Goal: Contribute content: Add original content to the website for others to see

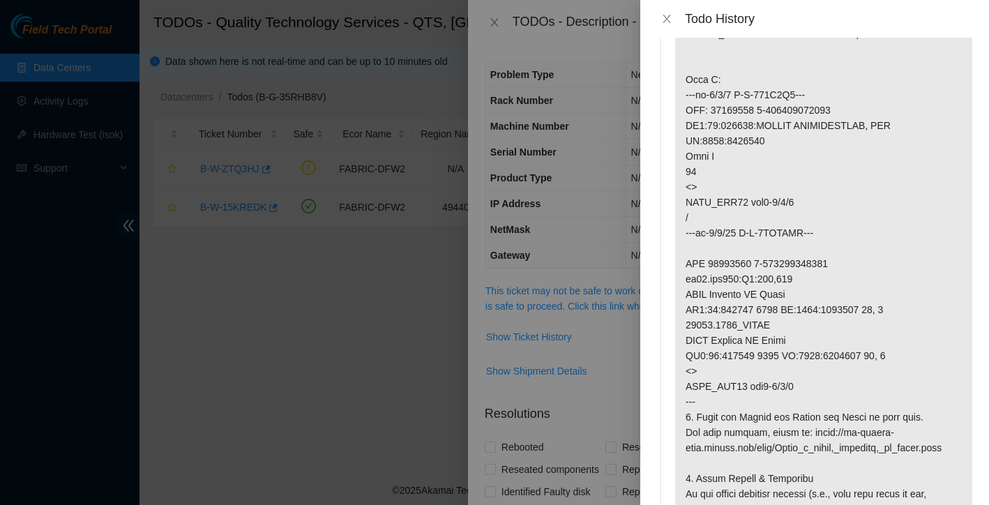
scroll to position [527, 0]
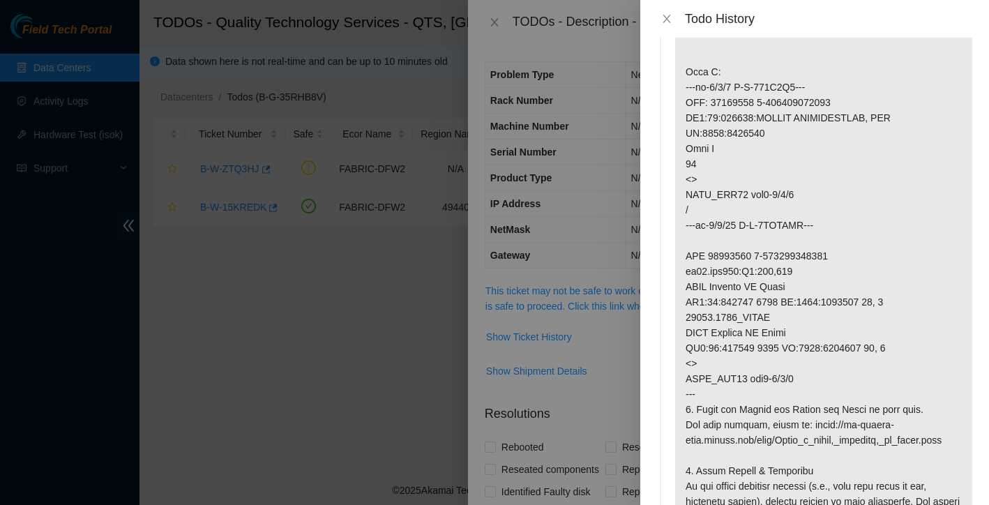
click at [663, 15] on icon "close" at bounding box center [666, 18] width 11 height 11
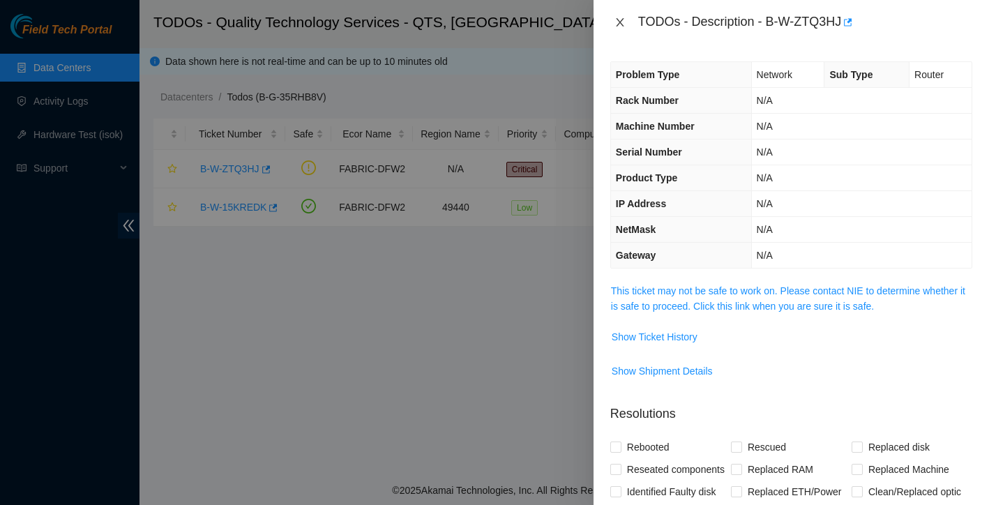
click at [623, 20] on icon "close" at bounding box center [620, 22] width 11 height 11
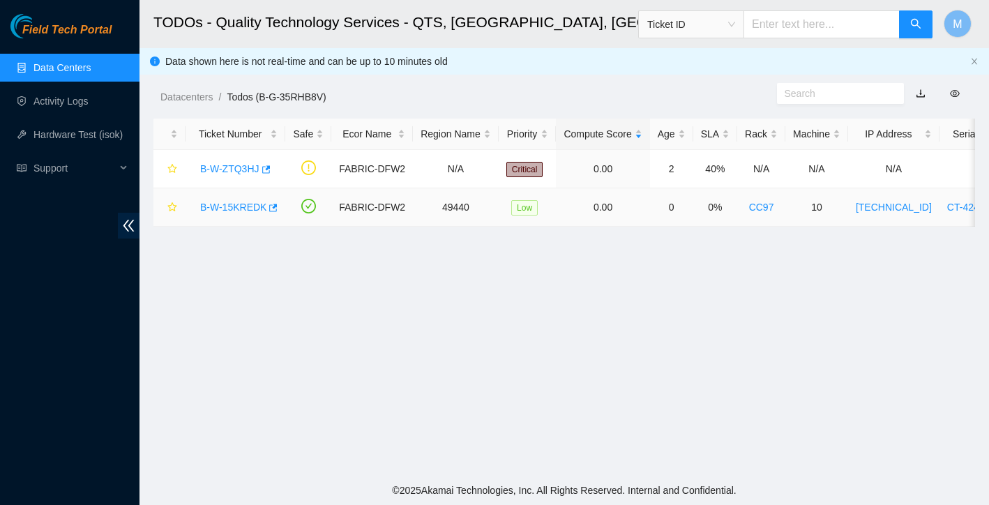
click at [242, 208] on link "B-W-15KREDK" at bounding box center [233, 207] width 66 height 11
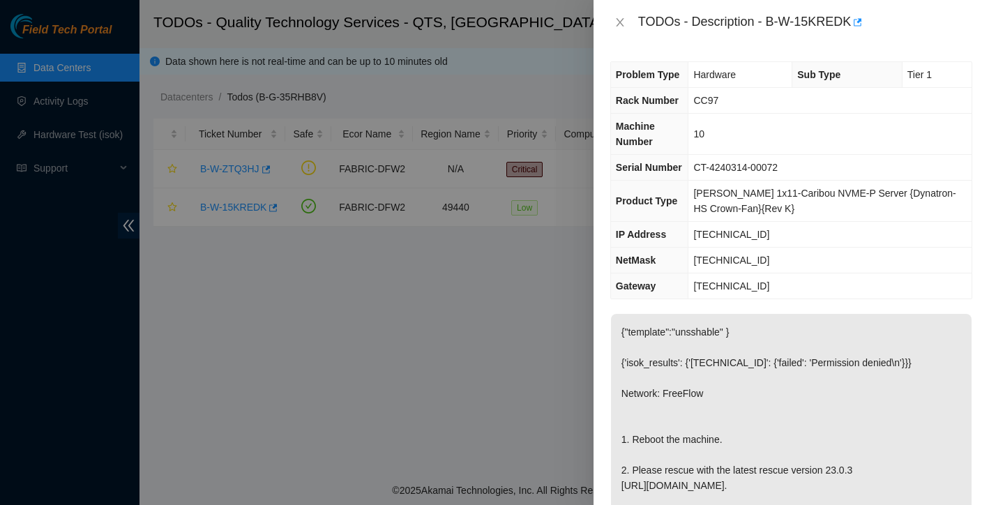
scroll to position [0, 0]
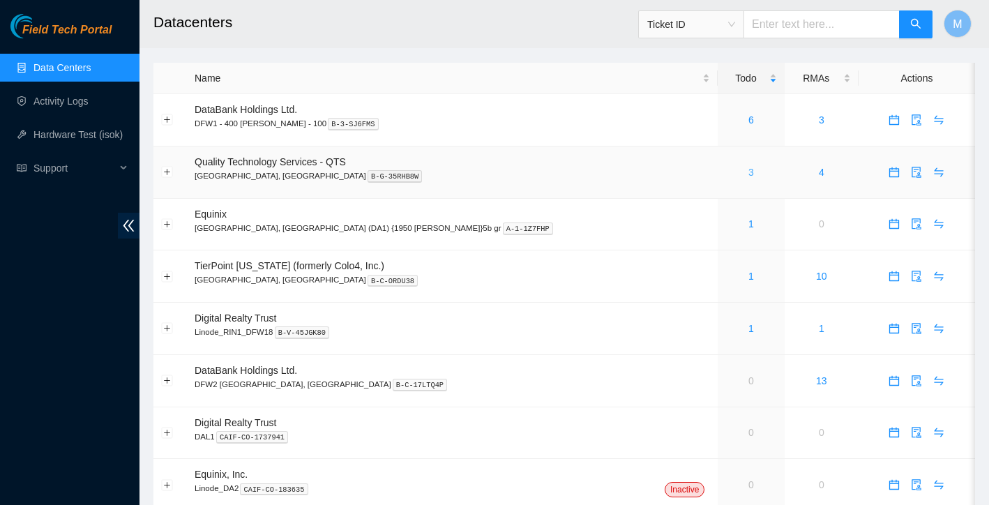
click at [748, 174] on link "3" at bounding box center [751, 172] width 6 height 11
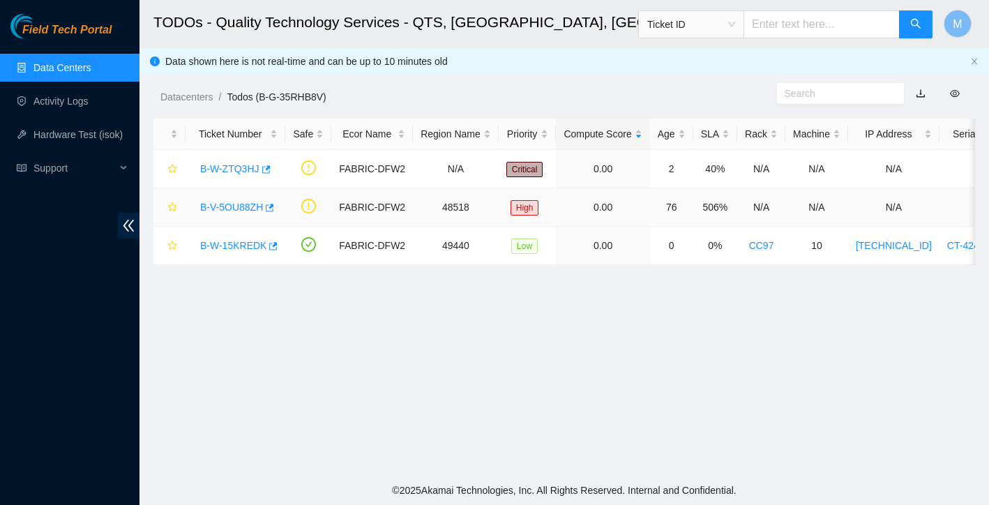
click at [248, 206] on link "B-V-5OU88ZH" at bounding box center [231, 207] width 63 height 11
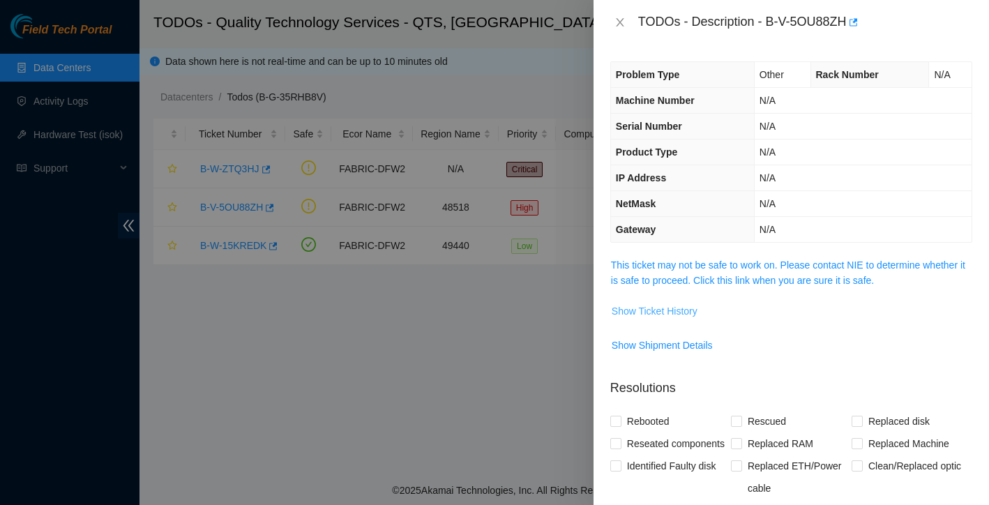
click at [686, 313] on span "Show Ticket History" at bounding box center [655, 310] width 86 height 15
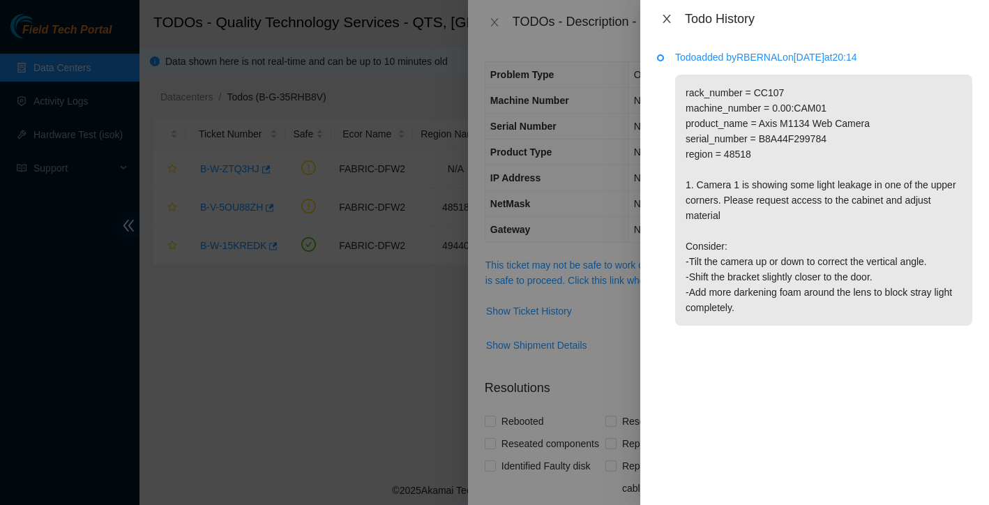
click at [670, 20] on icon "close" at bounding box center [666, 18] width 11 height 11
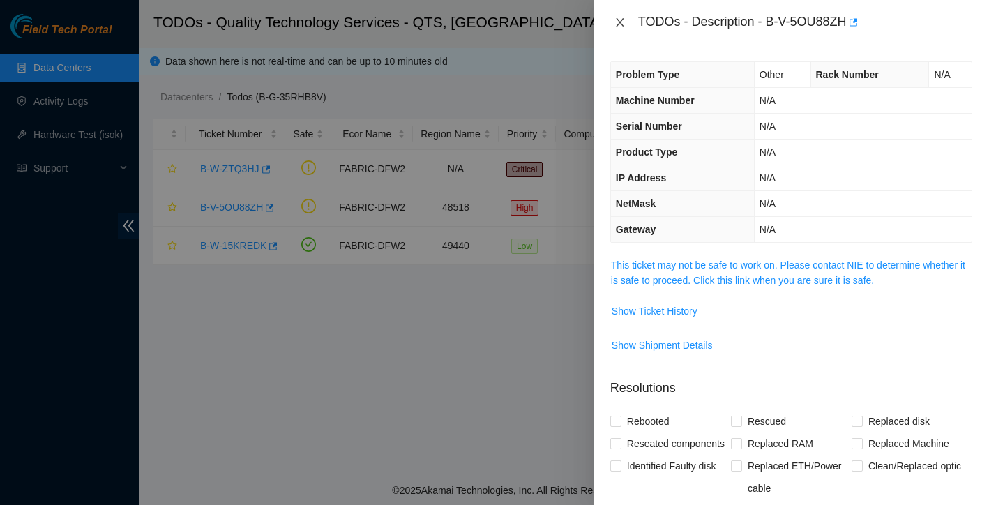
click at [619, 24] on icon "close" at bounding box center [620, 22] width 11 height 11
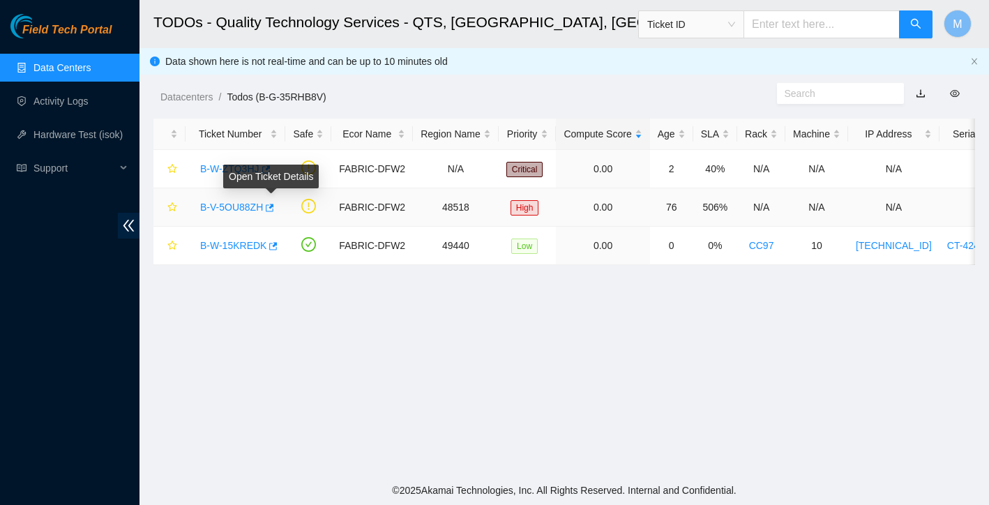
click at [250, 206] on link "B-V-5OU88ZH" at bounding box center [231, 207] width 63 height 11
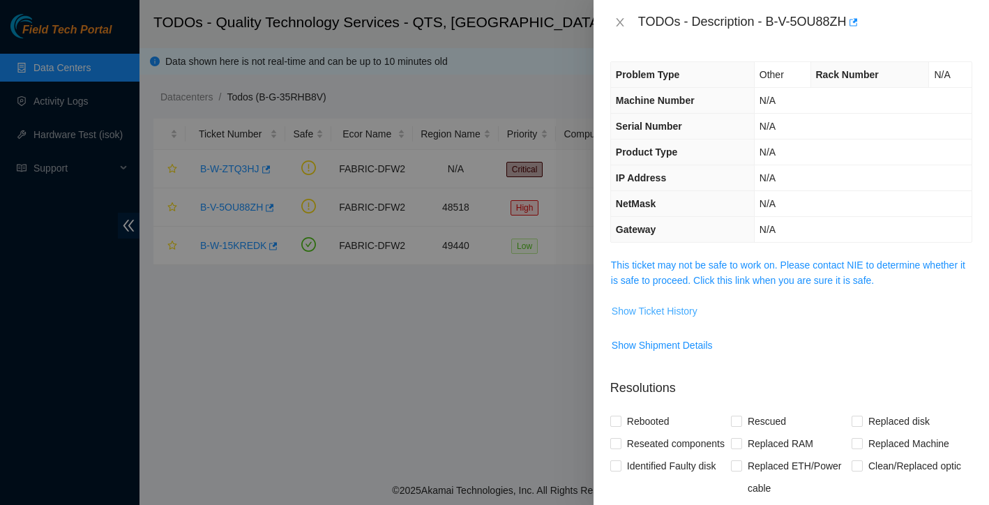
click at [669, 309] on span "Show Ticket History" at bounding box center [655, 310] width 86 height 15
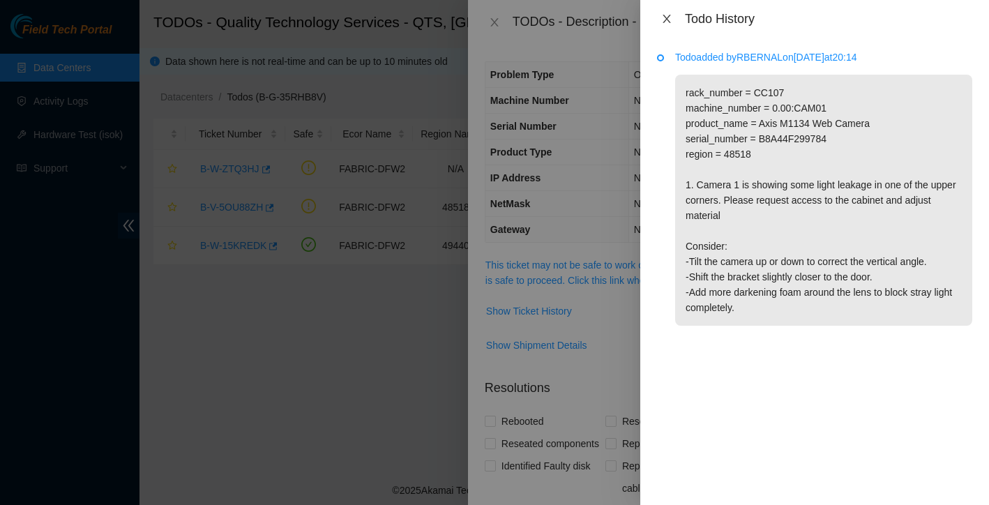
click at [666, 18] on icon "close" at bounding box center [667, 19] width 8 height 8
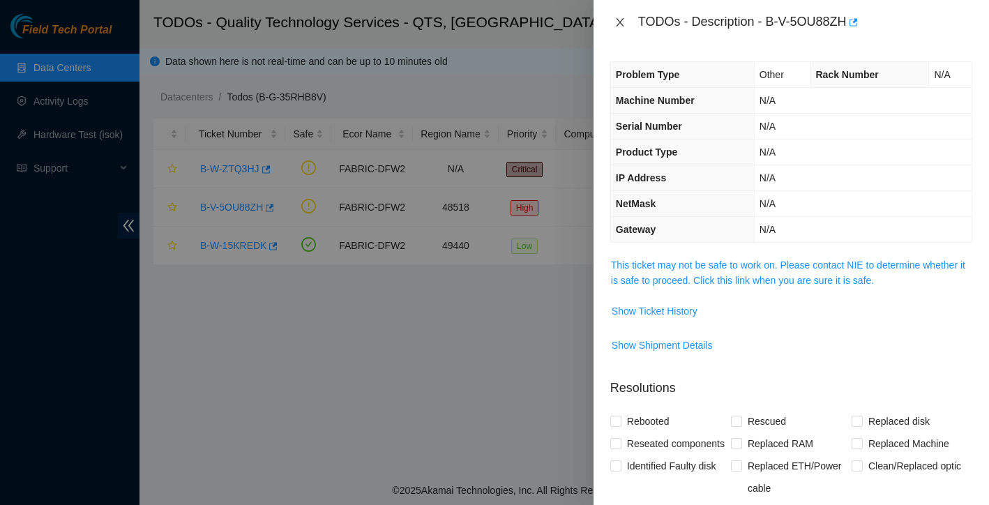
click at [624, 23] on icon "close" at bounding box center [620, 22] width 11 height 11
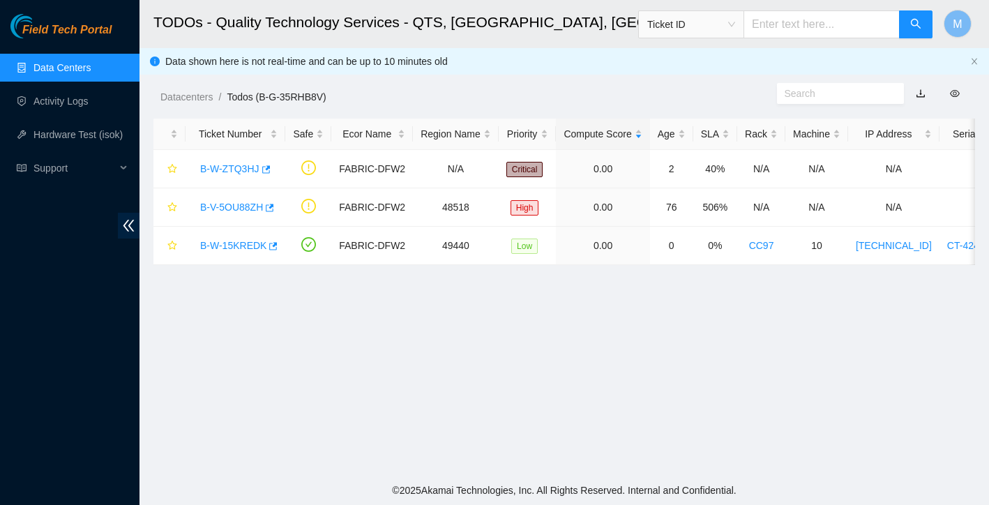
click at [78, 62] on link "Data Centers" at bounding box center [61, 67] width 57 height 11
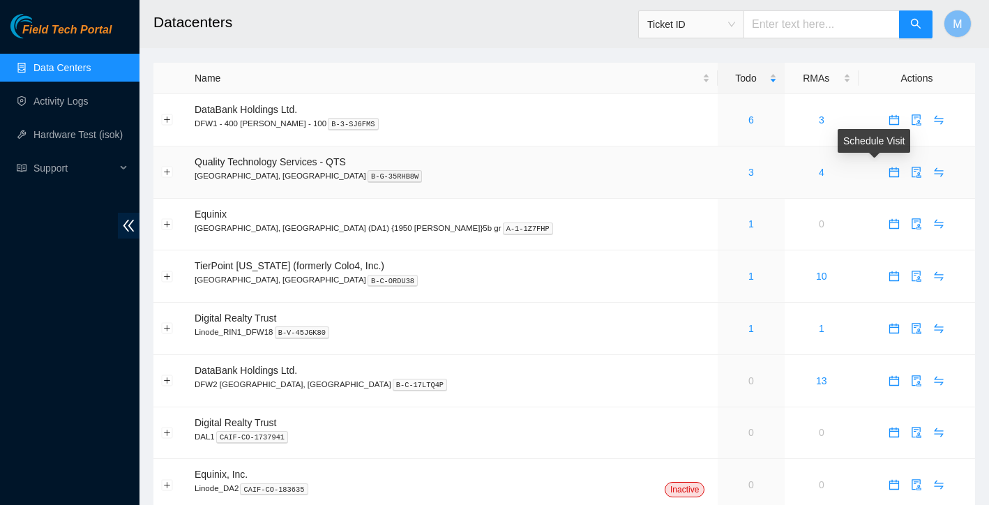
click at [889, 173] on icon "calendar" at bounding box center [894, 172] width 11 height 11
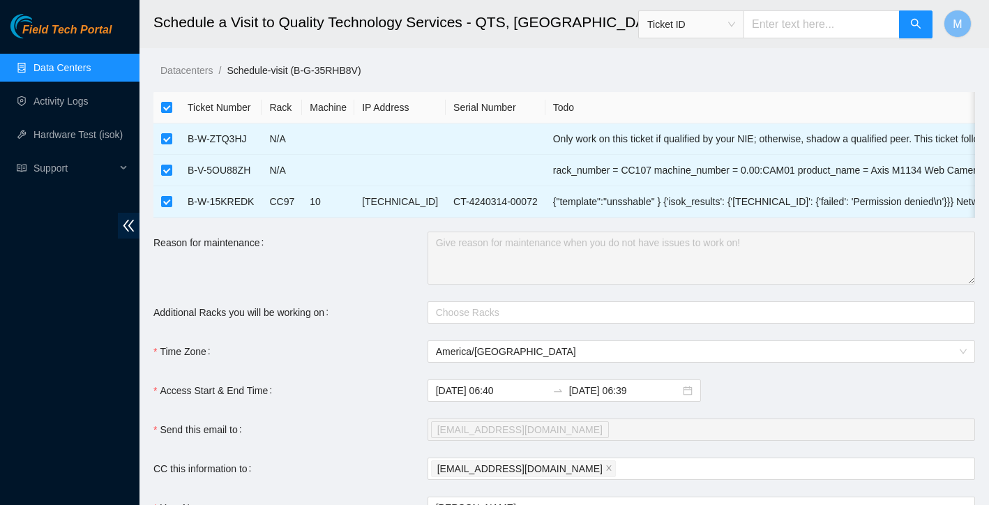
click at [167, 115] on th at bounding box center [166, 107] width 27 height 31
click at [167, 106] on input "checkbox" at bounding box center [166, 107] width 11 height 11
checkbox input "false"
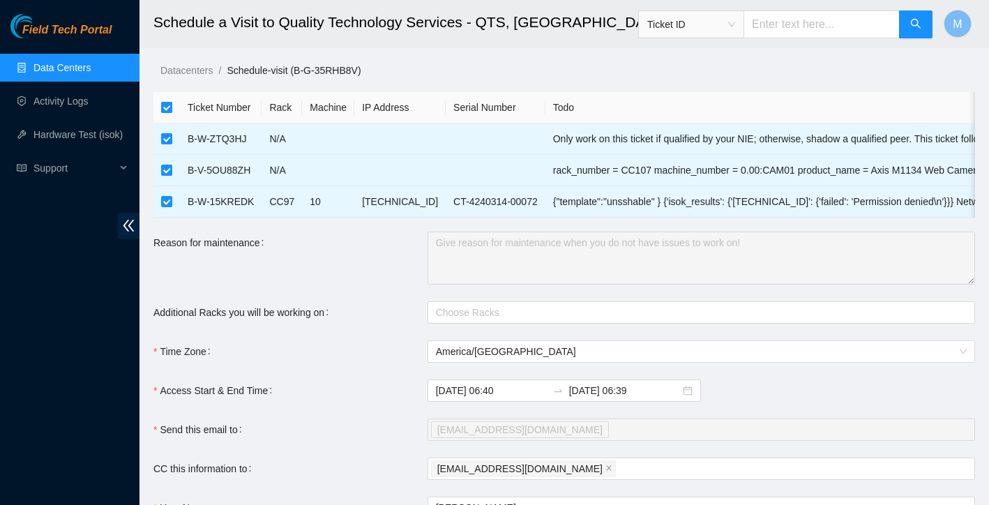
checkbox input "false"
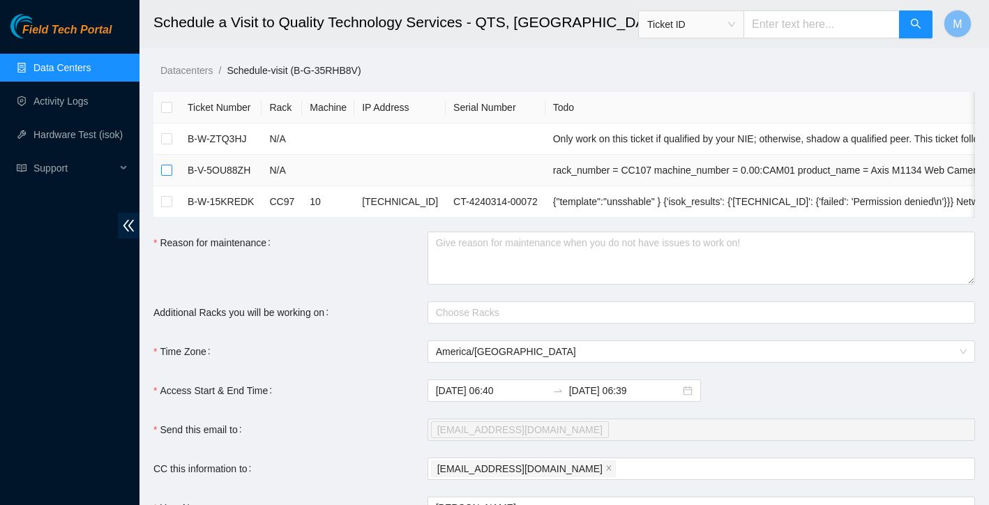
click at [167, 171] on input "checkbox" at bounding box center [166, 170] width 11 height 11
checkbox input "true"
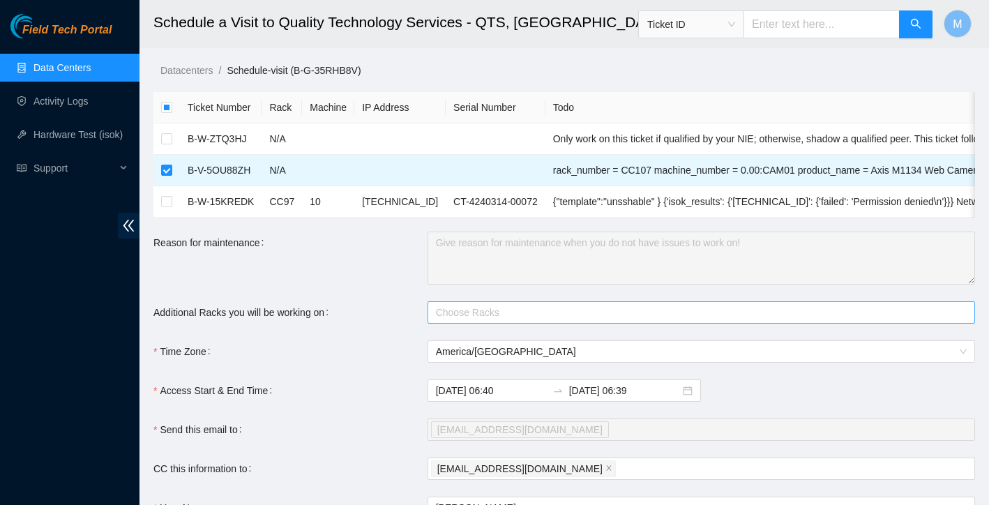
click at [517, 317] on div at bounding box center [694, 312] width 527 height 17
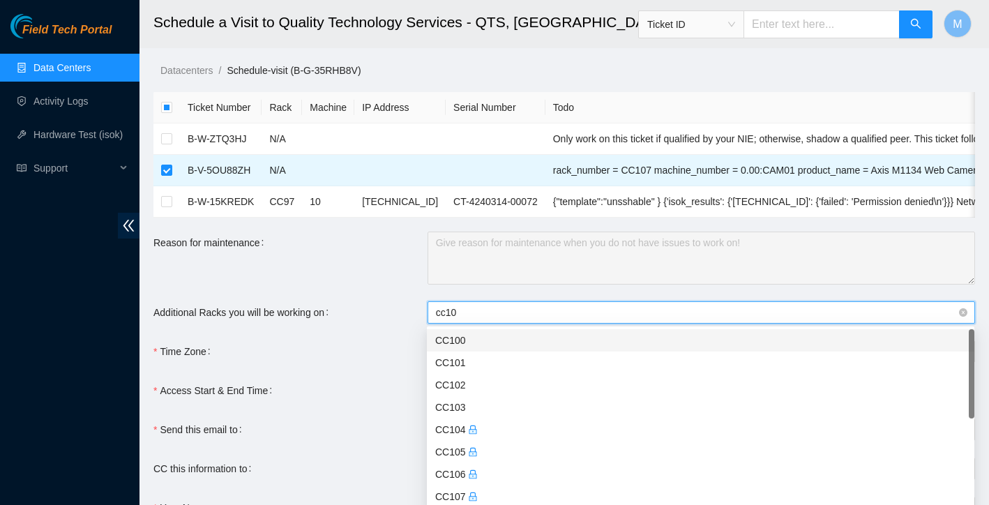
type input "cc107"
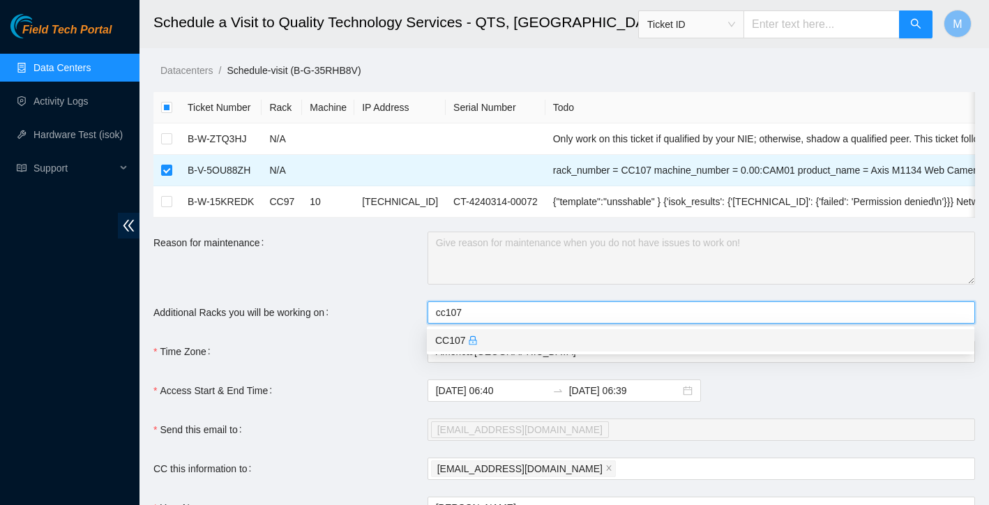
click at [524, 339] on div "CC107" at bounding box center [700, 340] width 531 height 15
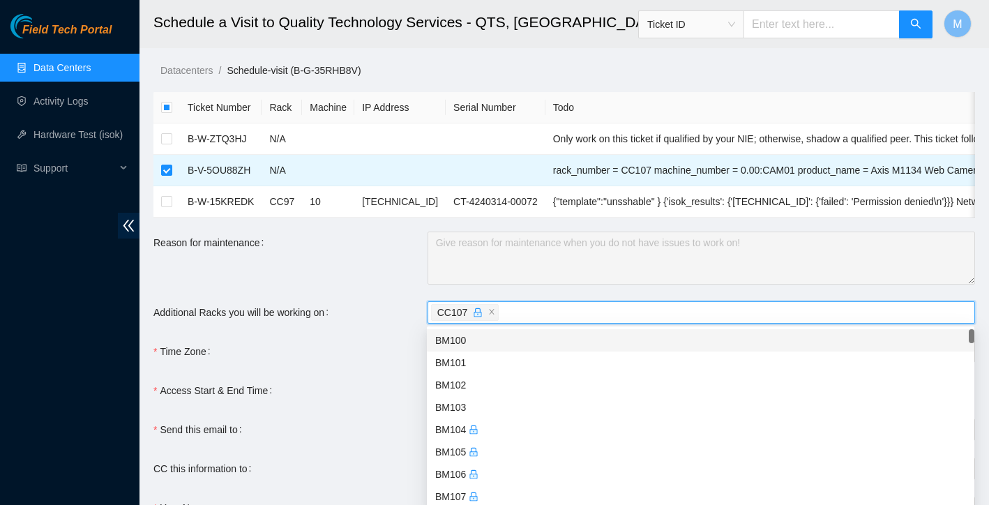
click at [395, 342] on div "Time Zone" at bounding box center [290, 351] width 274 height 22
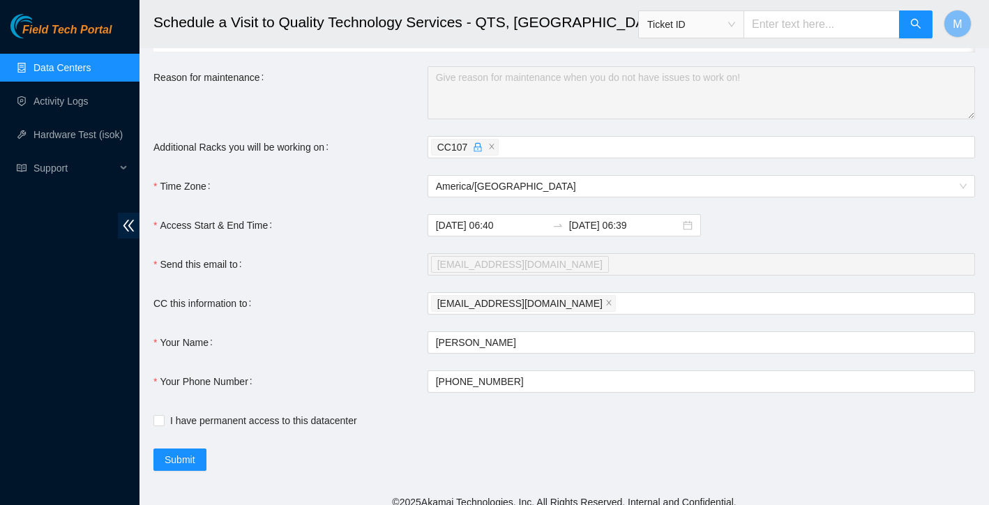
scroll to position [168, 0]
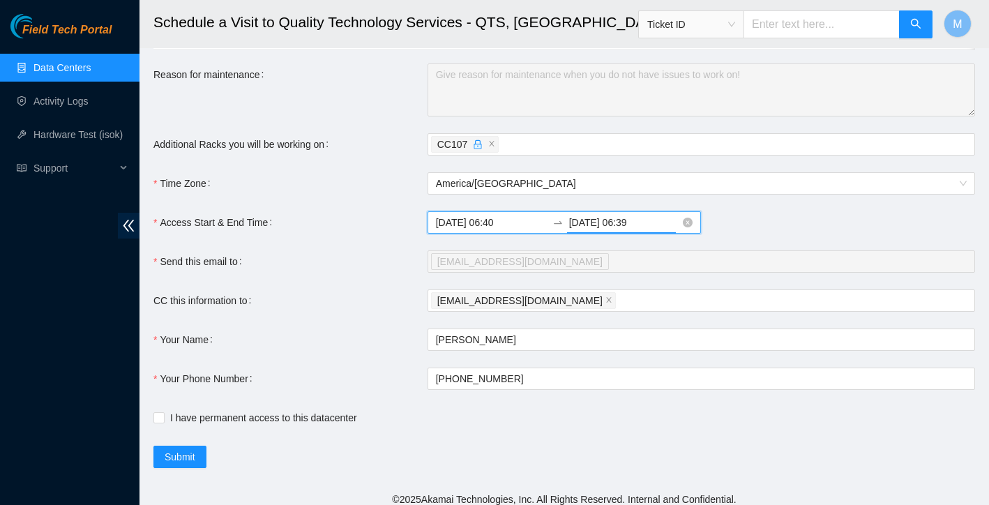
click at [621, 225] on input "2025-09-06 06:39" at bounding box center [624, 222] width 111 height 15
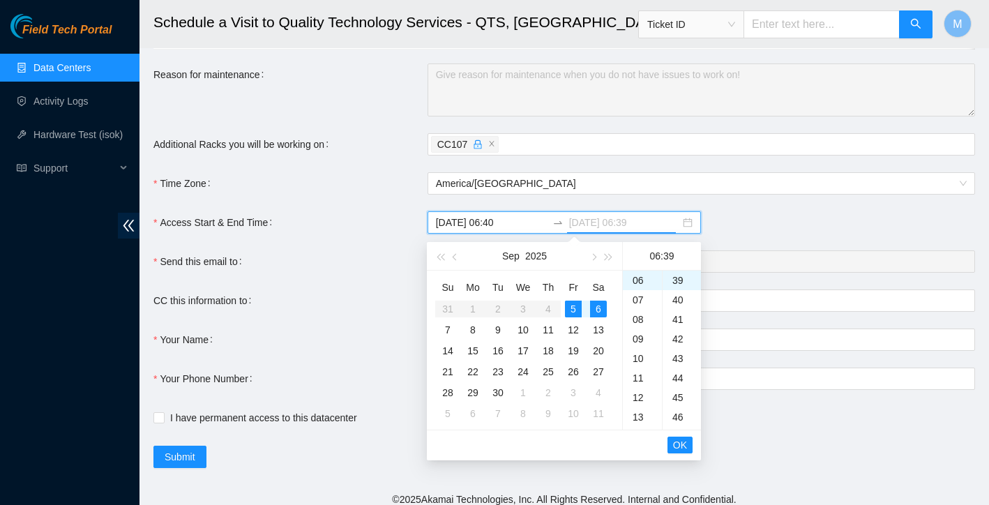
click at [579, 310] on div "5" at bounding box center [573, 309] width 17 height 17
click at [638, 359] on div "23" at bounding box center [642, 362] width 39 height 20
type input "2025-09-05 23:39"
click at [677, 442] on span "OK" at bounding box center [680, 444] width 14 height 15
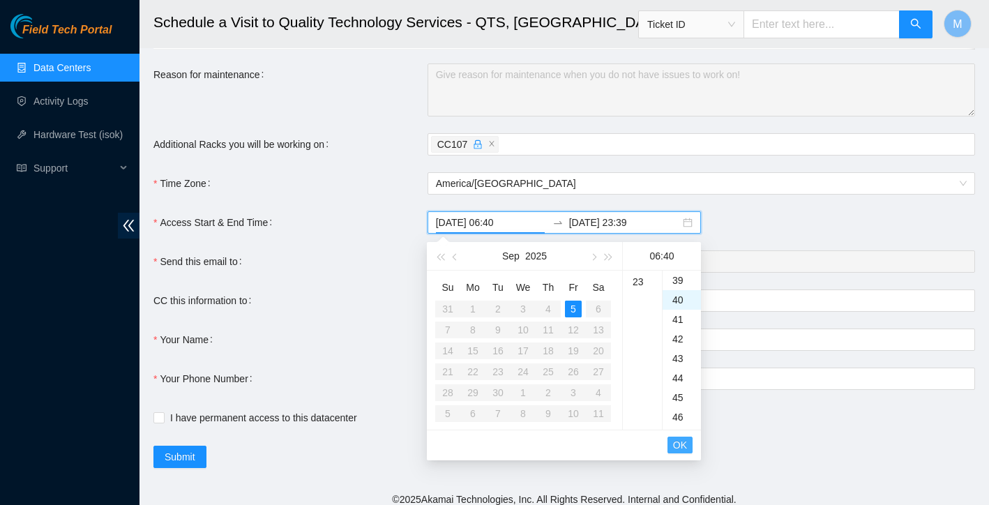
scroll to position [781, 0]
click at [679, 443] on span "OK" at bounding box center [680, 444] width 14 height 15
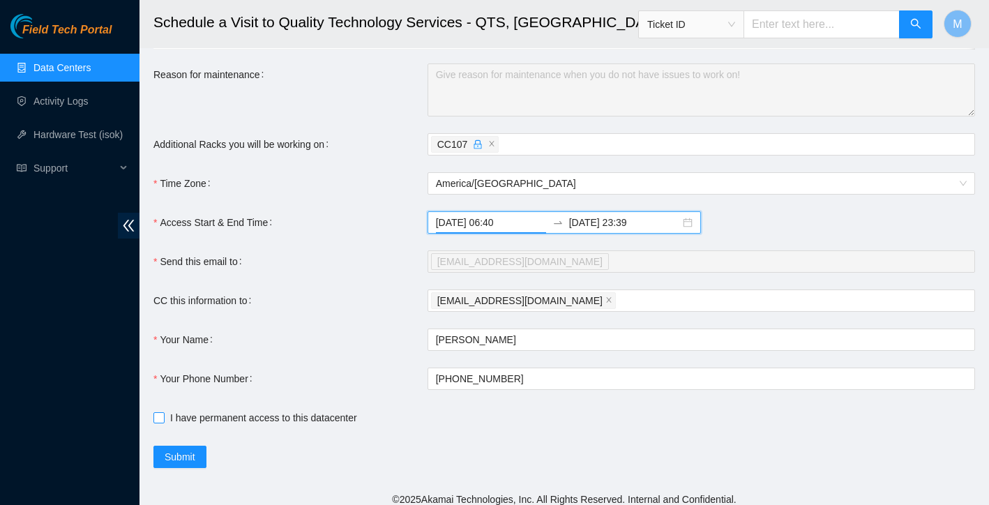
click at [161, 419] on input "I have permanent access to this datacenter" at bounding box center [158, 417] width 10 height 10
checkbox input "true"
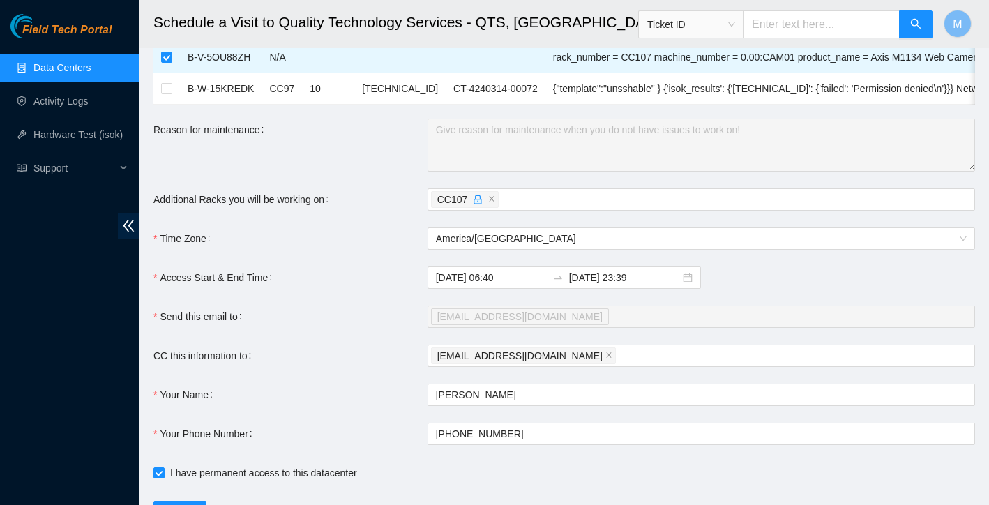
scroll to position [177, 0]
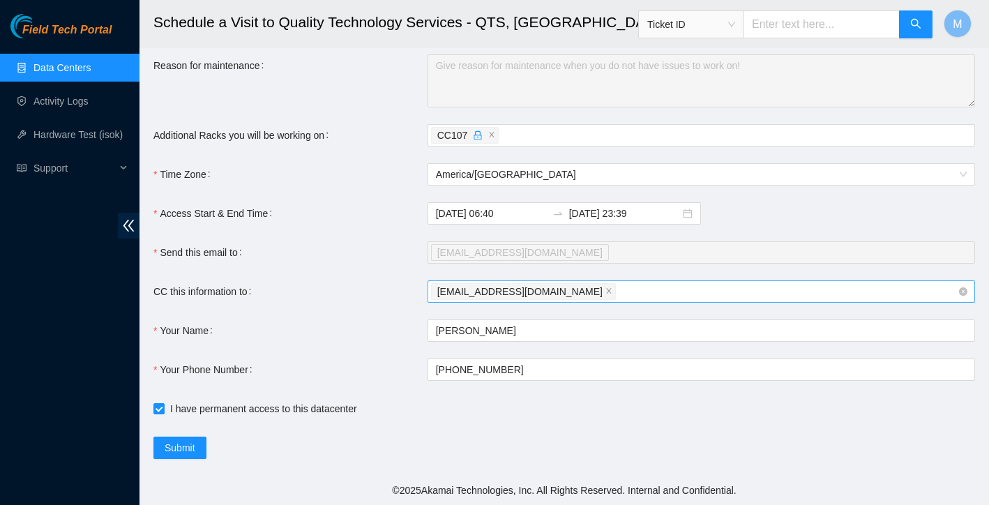
click at [619, 290] on div "matias2work1.0@gmail.com" at bounding box center [694, 292] width 527 height 20
paste input "fts-dfw@akamai.com; nie-hivemind@akamai.com."
click at [683, 296] on input "fts-dfw@akamai.com; nie-hivemind@akamai.com." at bounding box center [735, 291] width 233 height 17
type input "fts-dfw@akamai.com nie-hivemind@akamai.com."
drag, startPoint x: 682, startPoint y: 292, endPoint x: 795, endPoint y: 289, distance: 113.1
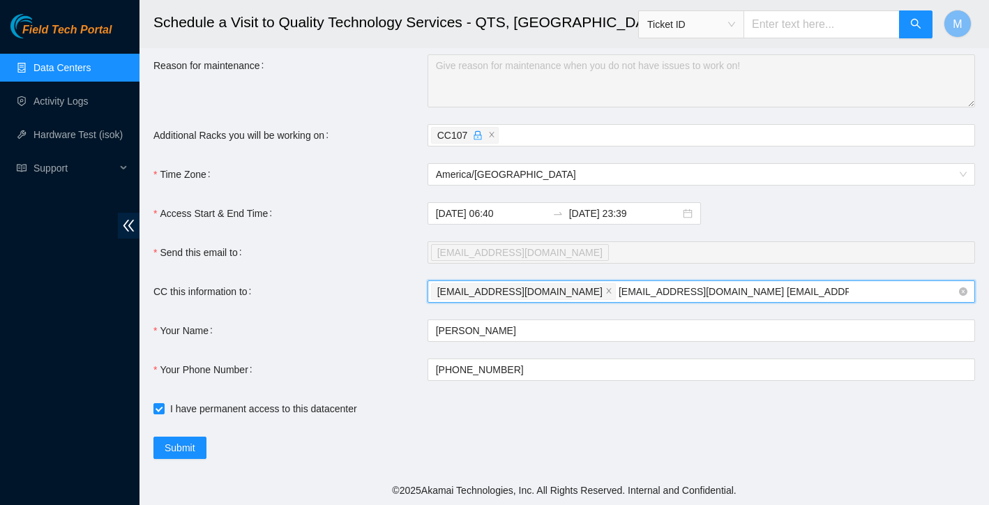
click at [795, 289] on input "fts-dfw@akamai.com nie-hivemind@akamai.com." at bounding box center [734, 291] width 230 height 17
click at [825, 300] on div "matias2work1.0@gmail.com" at bounding box center [694, 292] width 527 height 20
paste input "fts-dfw@akamai.com; nie-hivemind@akamai.com."
click at [812, 296] on input "fts-dfw@akamai.com; nie-hivemind@akamai.com." at bounding box center [735, 291] width 233 height 17
click at [683, 296] on input "fts-dfw@akamai.com; nie-hivemind@akamai.com" at bounding box center [732, 291] width 227 height 17
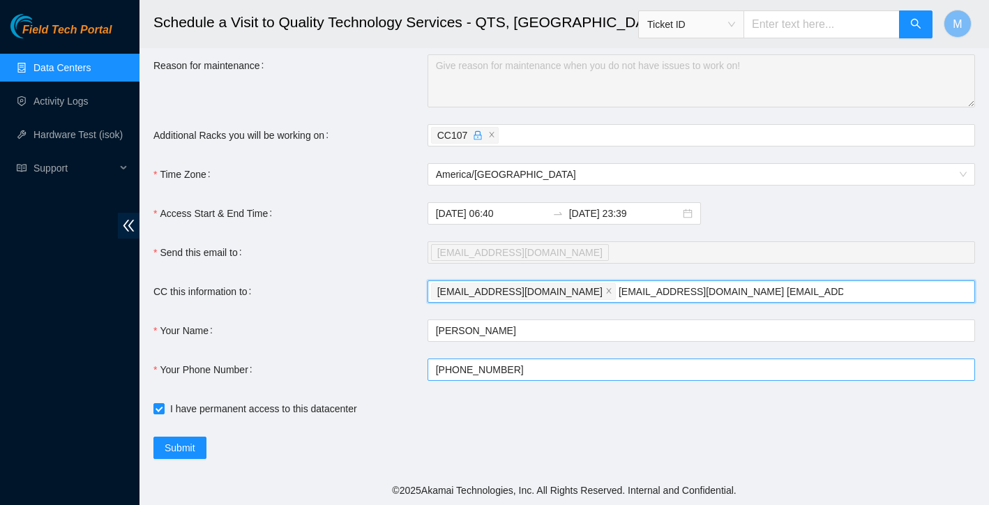
type input "fts-dfw@akamai.com nie-hivemind@akamai.com"
click at [575, 372] on form "Ticket Number Rack Machine IP Address Serial Number Todo B-W-ZTQ3HJ N/A Only wo…" at bounding box center [564, 187] width 822 height 544
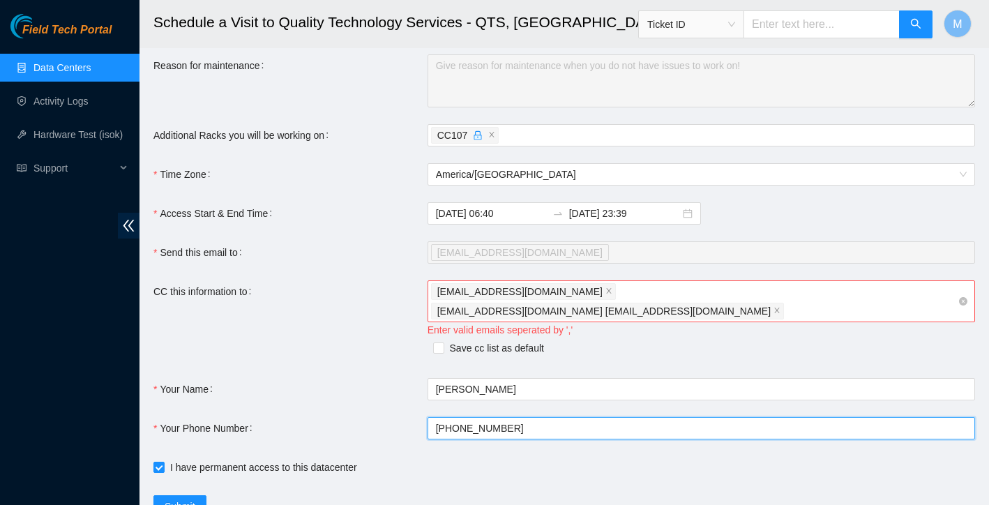
click at [702, 303] on span "fts-dfw@akamai.com nie-hivemind@akamai.com" at bounding box center [603, 310] width 333 height 15
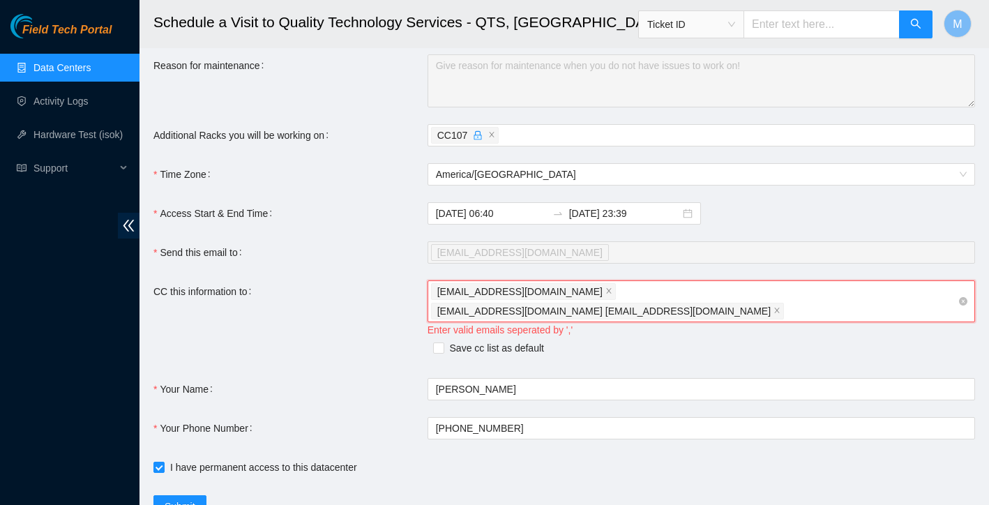
click at [680, 303] on span "fts-dfw@akamai.com nie-hivemind@akamai.com" at bounding box center [603, 310] width 333 height 15
click at [683, 303] on span "fts-dfw@akamai.com nie-hivemind@akamai.com" at bounding box center [603, 310] width 333 height 15
click at [780, 308] on icon "close" at bounding box center [777, 310] width 5 height 5
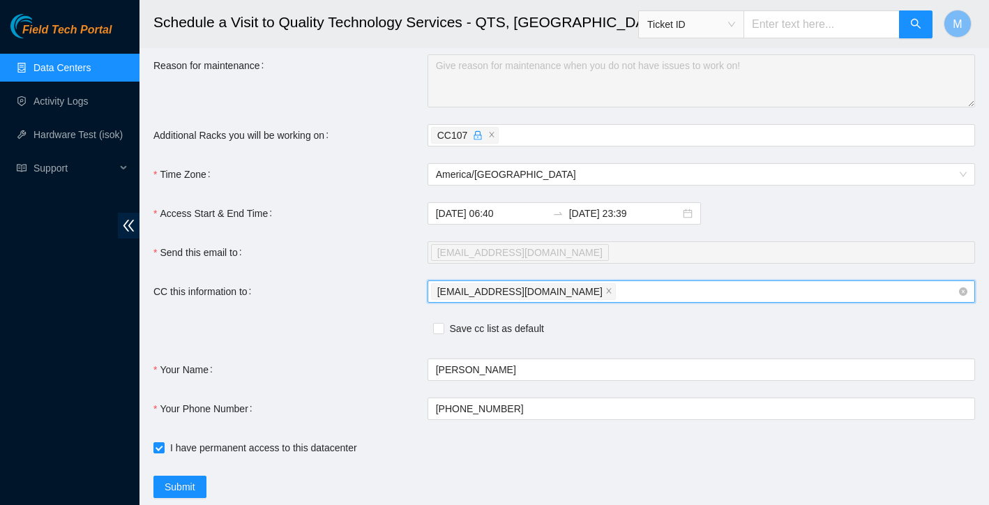
paste input "fts-dfw@akamai.com; nie-hivemind@akamai.com."
type input "fts-dfw@akamai.com; nie-hivemind@akamai.com."
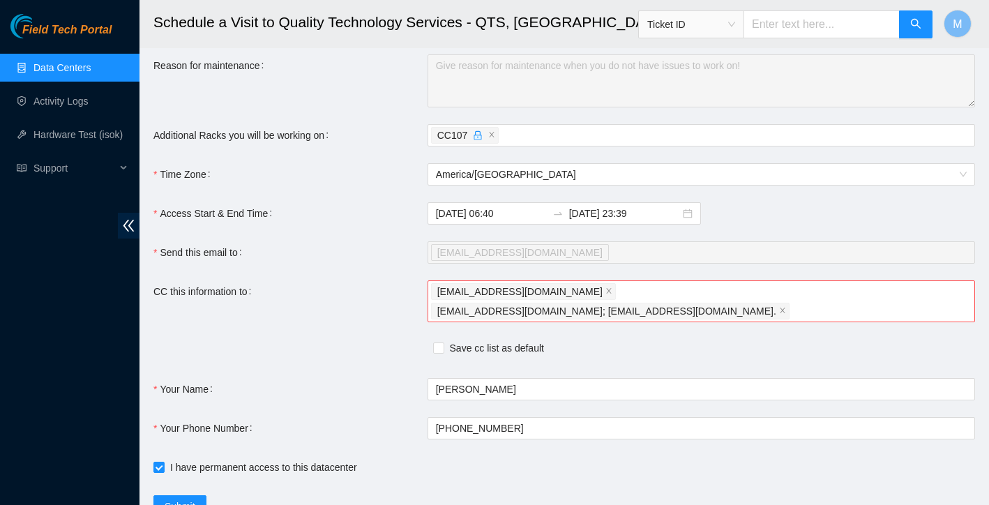
click at [668, 349] on form "Ticket Number Rack Machine IP Address Serial Number Todo B-W-ZTQ3HJ N/A Only wo…" at bounding box center [564, 216] width 822 height 603
click at [786, 303] on span at bounding box center [782, 310] width 7 height 15
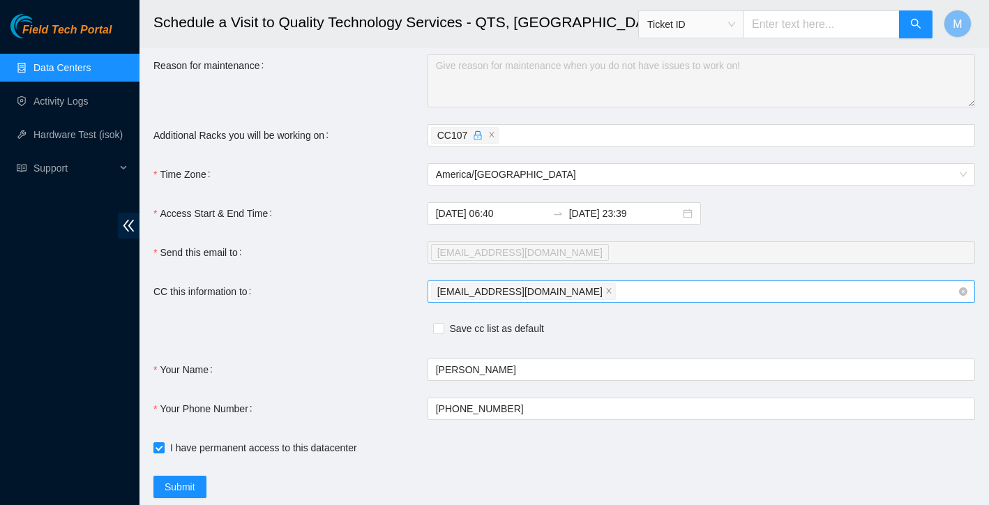
scroll to position [216, 0]
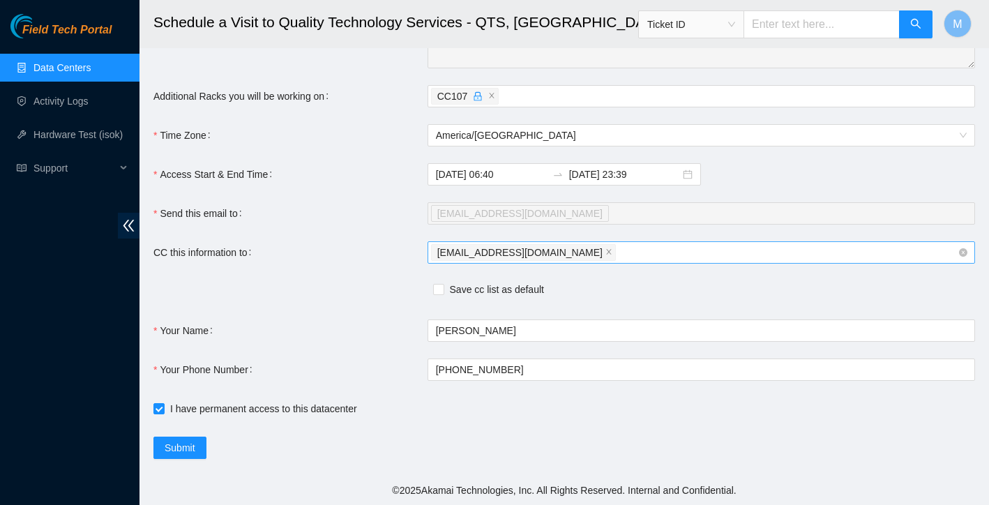
click at [716, 260] on div "matias2work1.0@gmail.com" at bounding box center [694, 253] width 527 height 20
paste input "fts-dfw@akamai.com; nie-hivemind@akamai.com."
type input "fts-dfw@akamai.com; nie-hivemind@akamai.com."
drag, startPoint x: 817, startPoint y: 255, endPoint x: 745, endPoint y: 261, distance: 72.1
click at [745, 261] on div "matias2work1.0@gmail.com" at bounding box center [694, 253] width 527 height 20
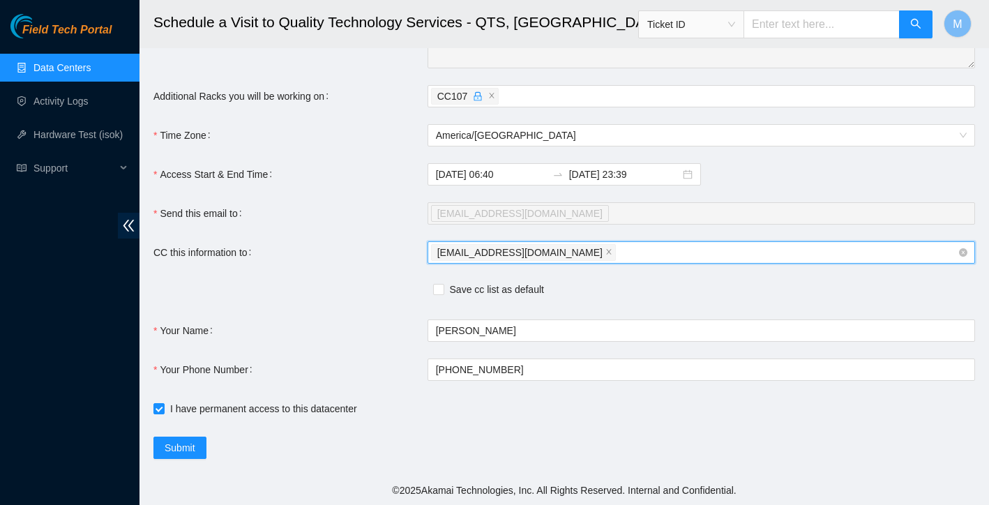
paste input "fts-dfw@akamai.com; nie-hivemind@akamai.com."
drag, startPoint x: 684, startPoint y: 257, endPoint x: 803, endPoint y: 248, distance: 119.6
click at [803, 248] on input "fts-dfw@akamai.com; nie-hivemind@akamai.com." at bounding box center [735, 252] width 233 height 17
type input "fts-dfw@akamai.com"
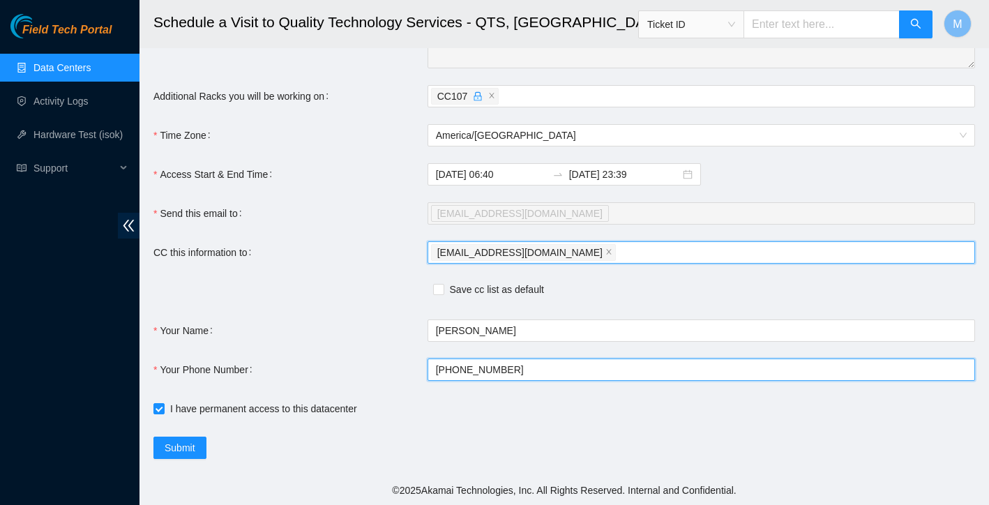
click at [700, 372] on input "+18176471376" at bounding box center [702, 370] width 548 height 22
click at [790, 251] on div "matias2work1.0@gmail.com fts-dfw@akamai.com" at bounding box center [694, 253] width 527 height 20
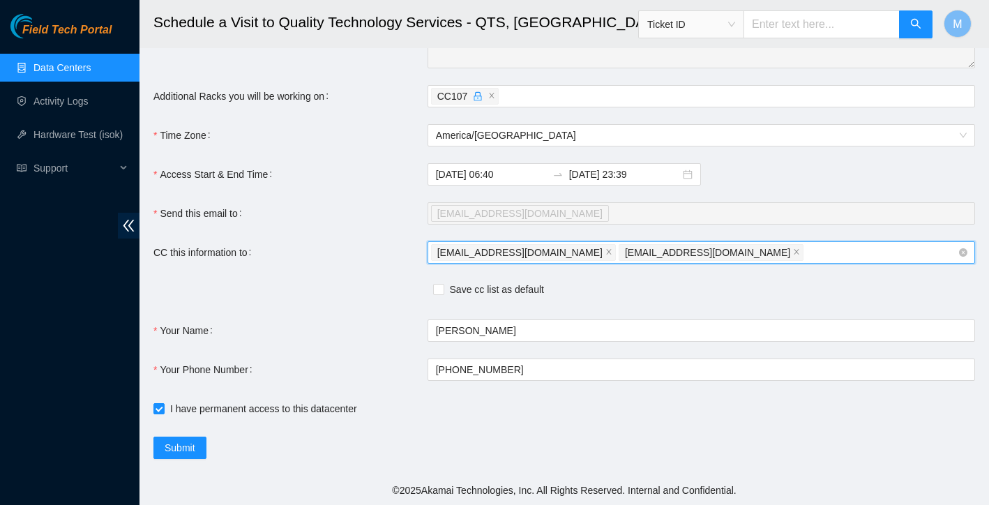
paste input "nie-hivemind@akamai.com"
type input "nie-hivemind@akamai.com"
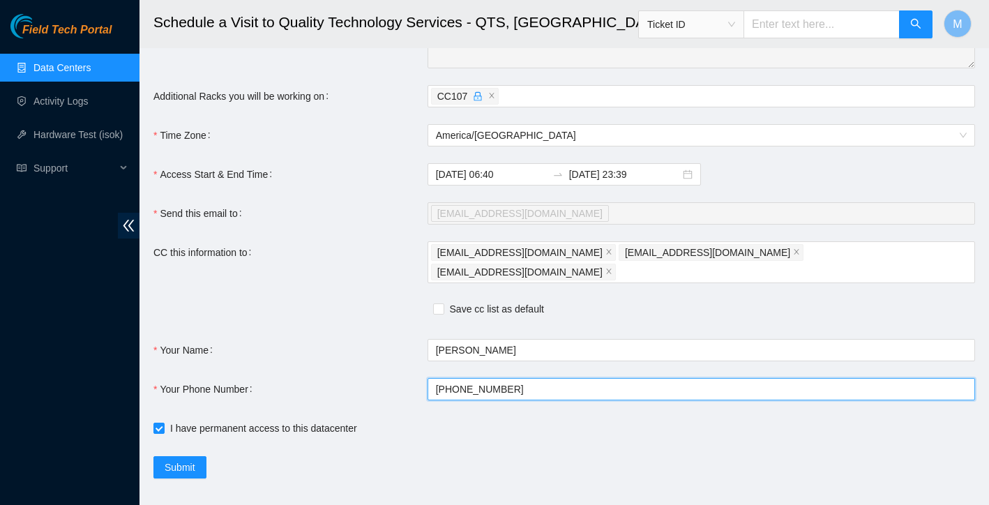
click at [744, 378] on input "+18176471376" at bounding box center [702, 389] width 548 height 22
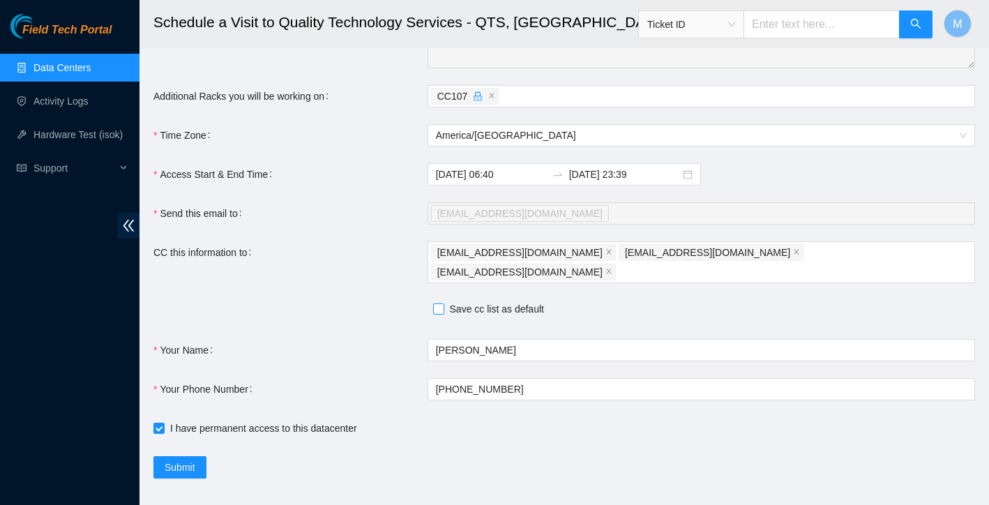
click at [435, 303] on input "Save cc list as default" at bounding box center [438, 308] width 10 height 10
checkbox input "true"
click at [190, 460] on span "Submit" at bounding box center [180, 467] width 31 height 15
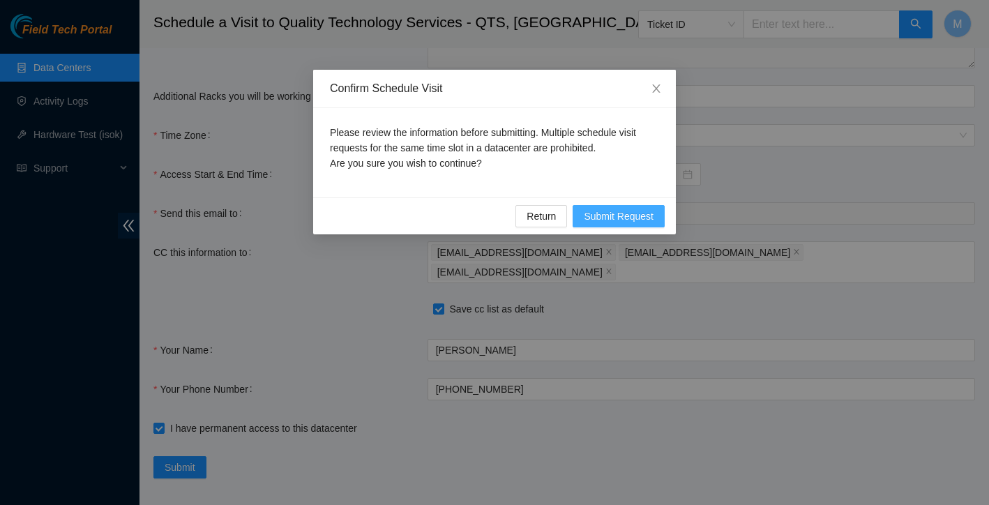
click at [635, 216] on span "Submit Request" at bounding box center [619, 216] width 70 height 15
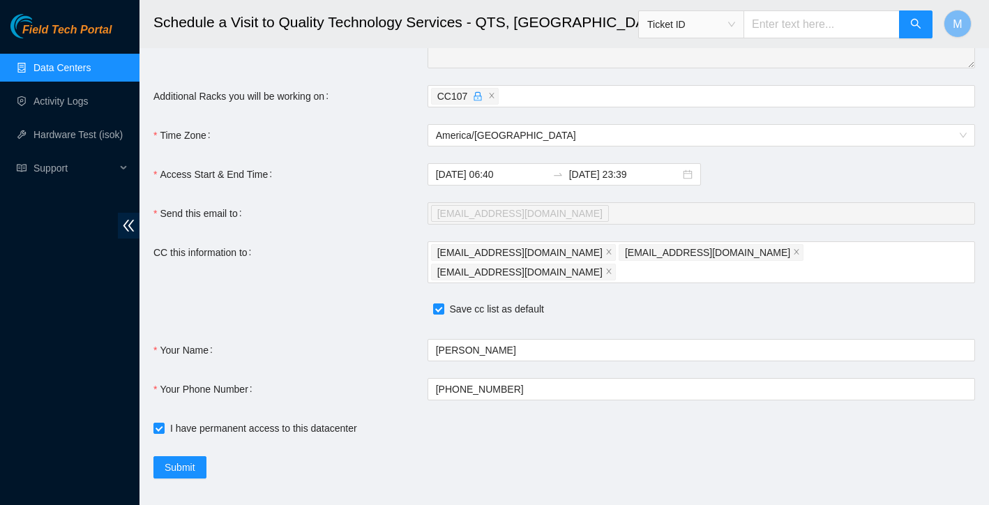
type input "2025-09-05 06:43"
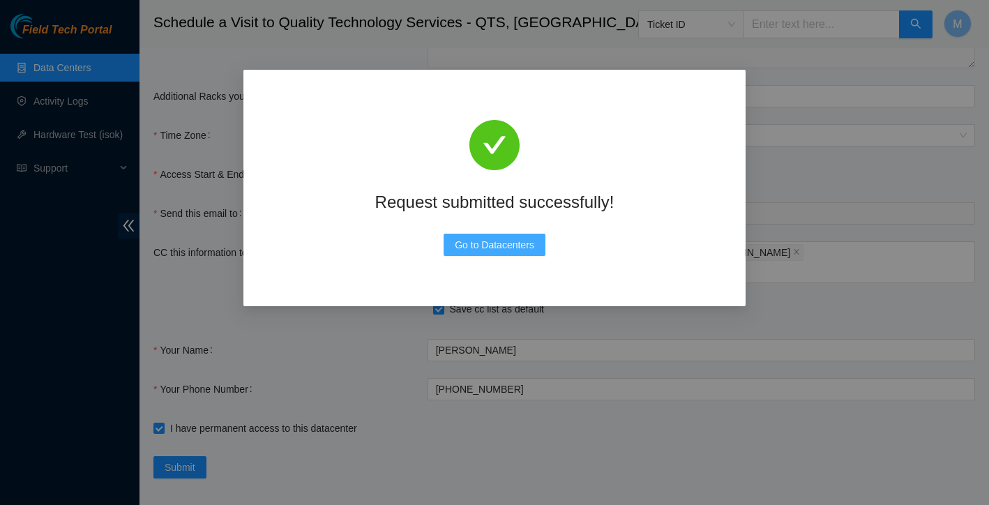
click at [491, 246] on span "Go to Datacenters" at bounding box center [495, 244] width 80 height 15
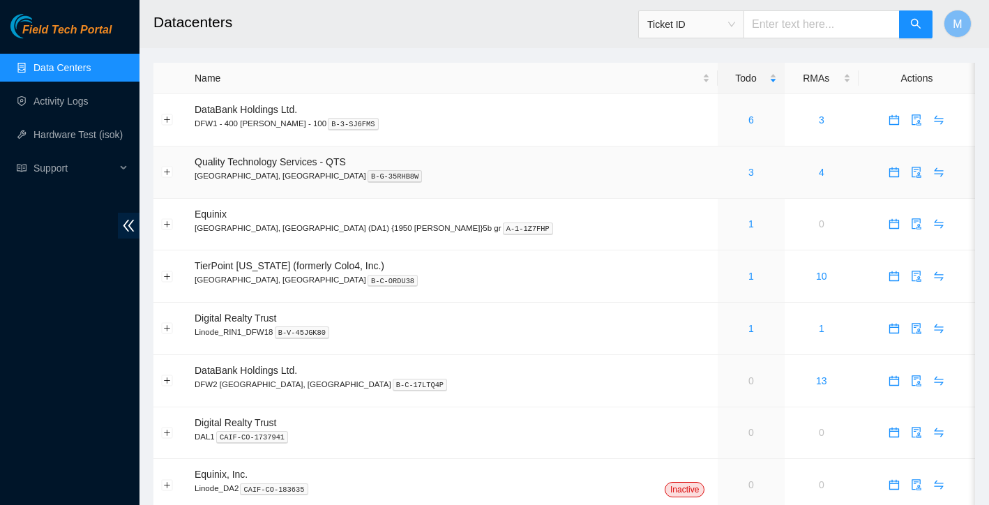
click at [725, 170] on div "3" at bounding box center [750, 172] width 51 height 15
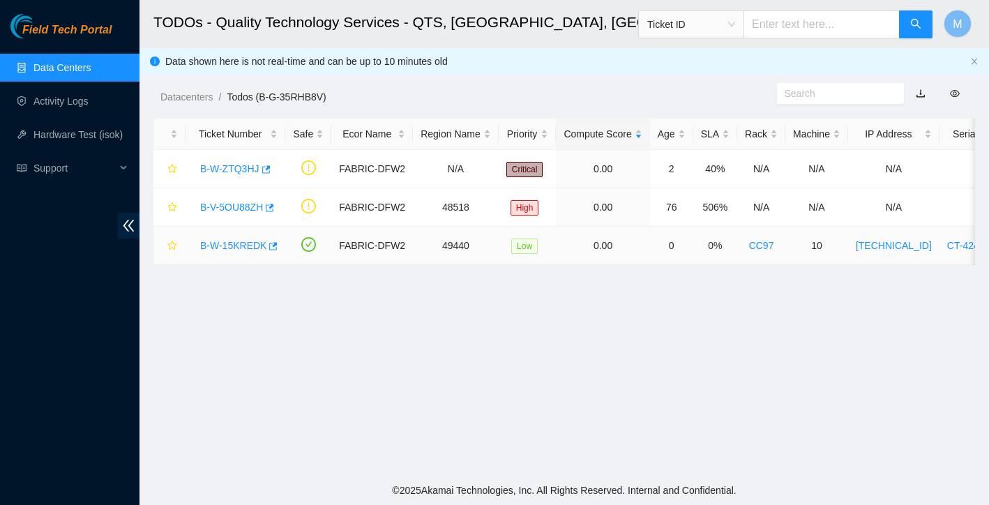
click at [245, 241] on link "B-W-15KREDK" at bounding box center [233, 245] width 66 height 11
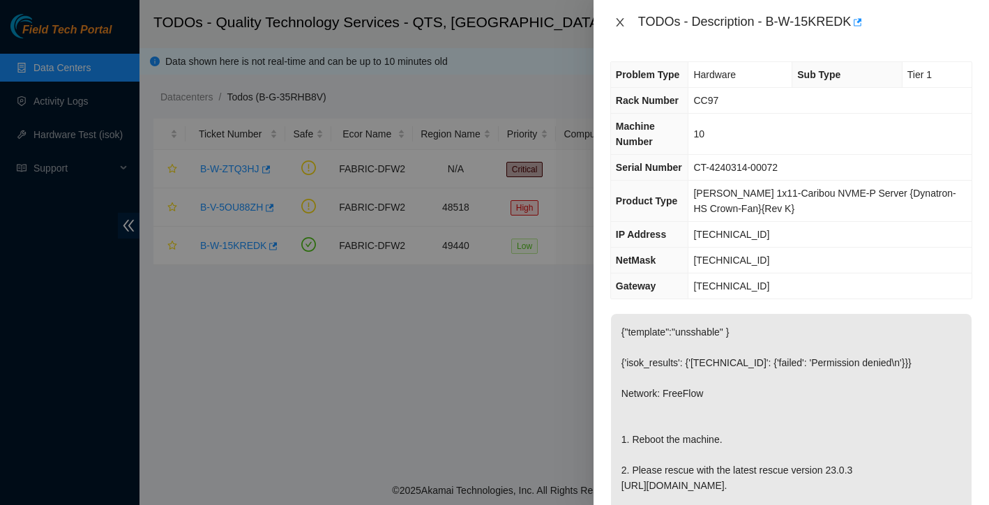
click at [621, 20] on icon "close" at bounding box center [620, 22] width 8 height 8
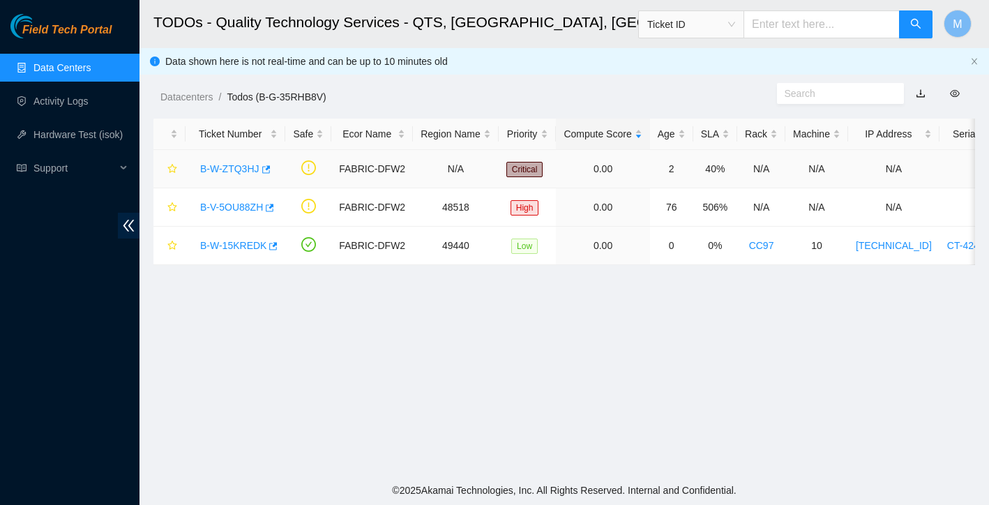
click at [232, 166] on link "B-W-ZTQ3HJ" at bounding box center [229, 168] width 59 height 11
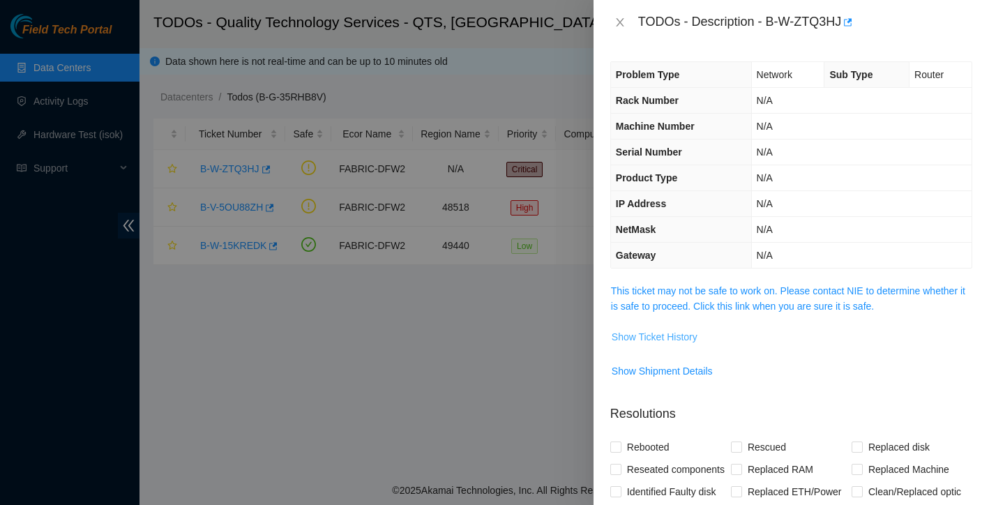
click at [671, 335] on span "Show Ticket History" at bounding box center [655, 336] width 86 height 15
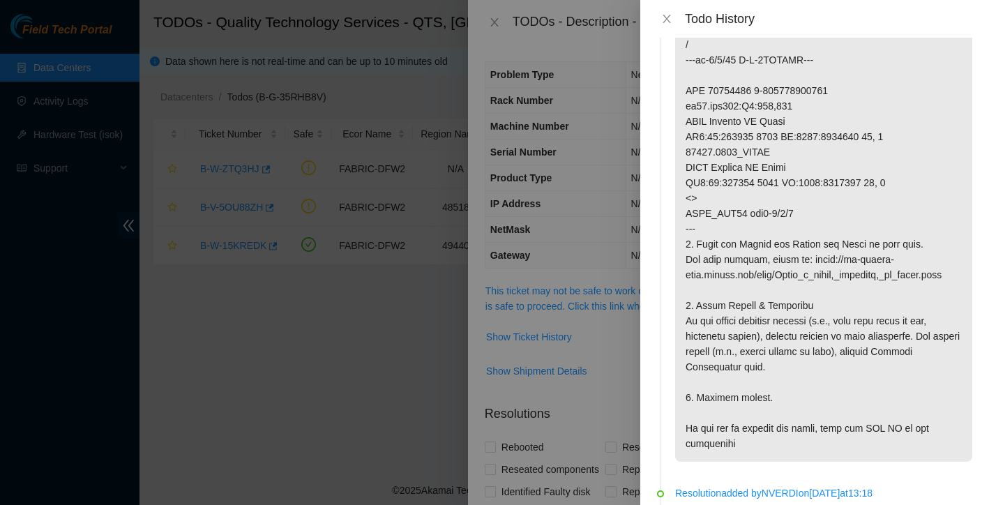
scroll to position [752, 0]
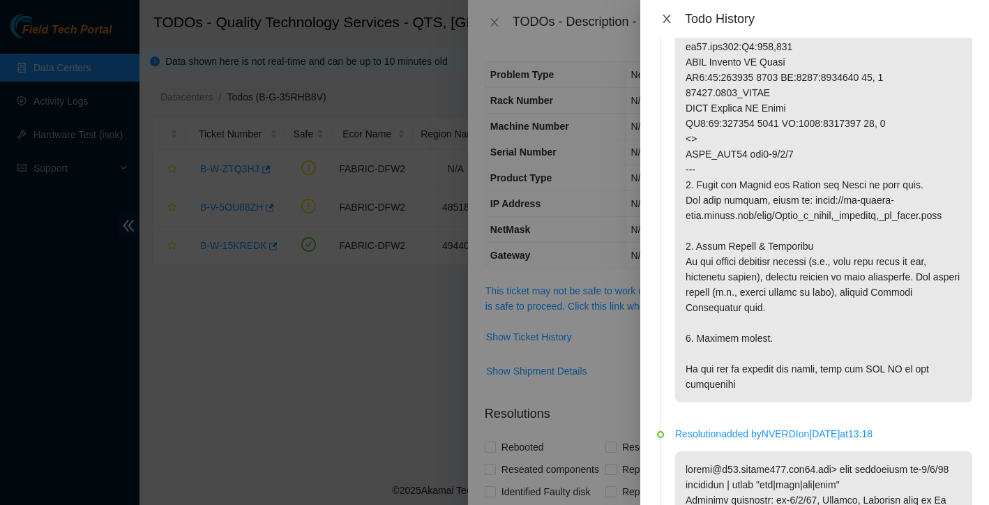
click at [667, 20] on icon "close" at bounding box center [666, 18] width 11 height 11
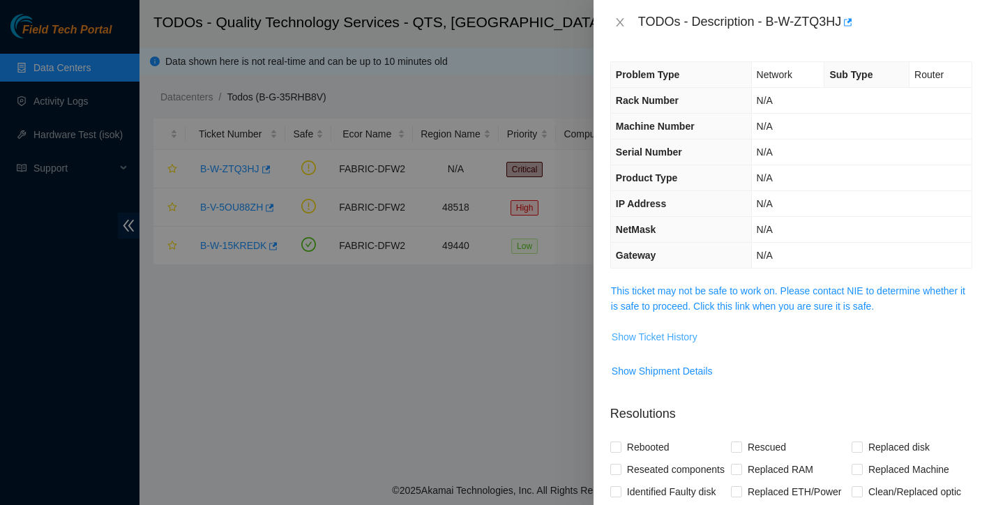
click at [661, 333] on span "Show Ticket History" at bounding box center [655, 336] width 86 height 15
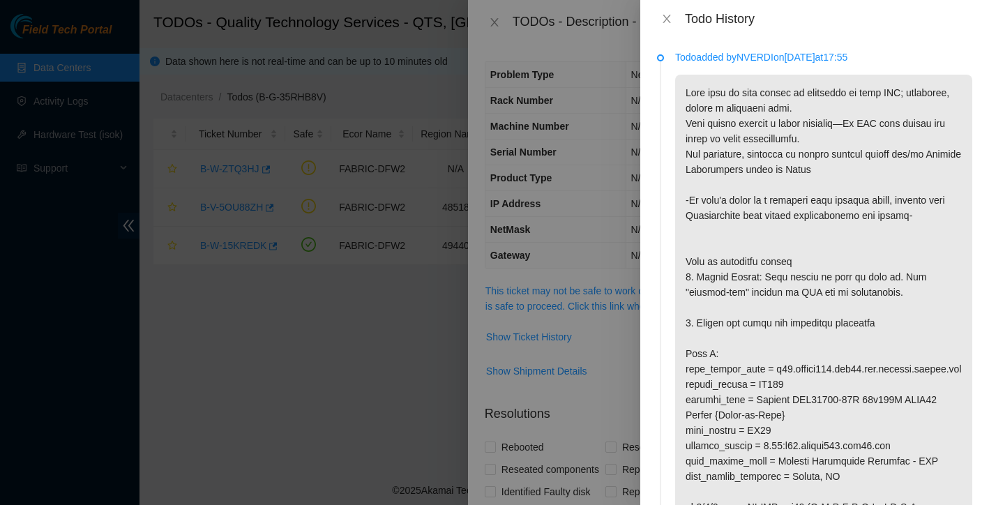
click at [665, 6] on div "Todo History" at bounding box center [814, 19] width 349 height 38
click at [668, 15] on icon "close" at bounding box center [666, 18] width 11 height 11
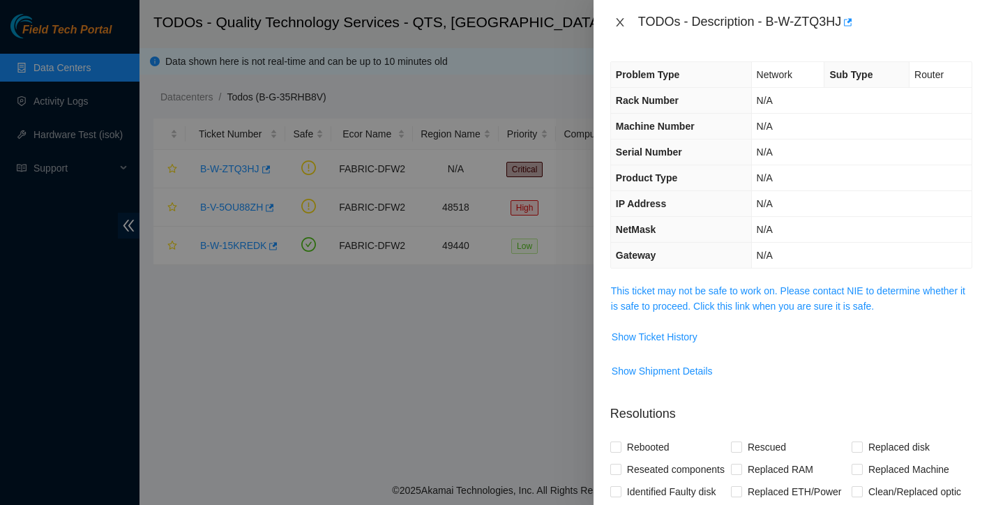
click at [623, 19] on icon "close" at bounding box center [620, 22] width 8 height 8
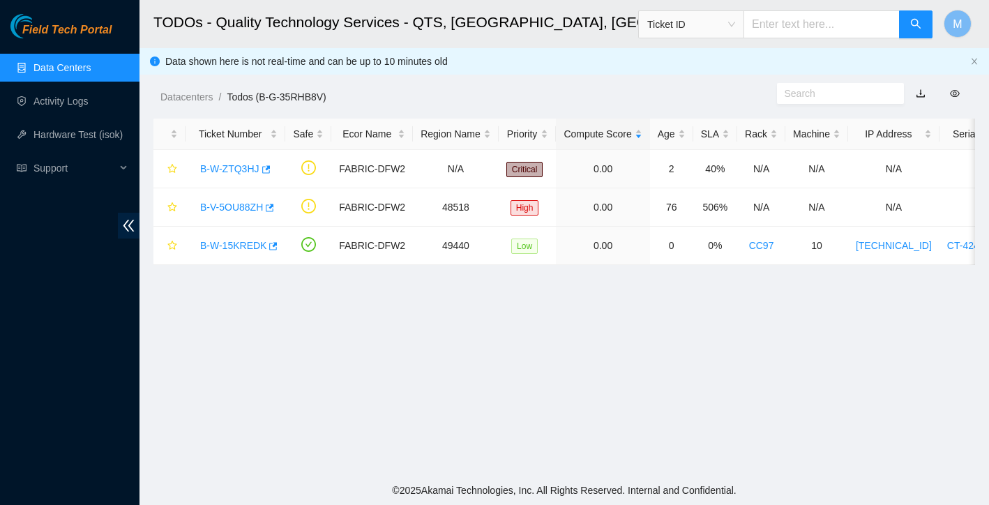
scroll to position [0, 0]
click at [248, 241] on link "B-W-15KREDK" at bounding box center [233, 245] width 66 height 11
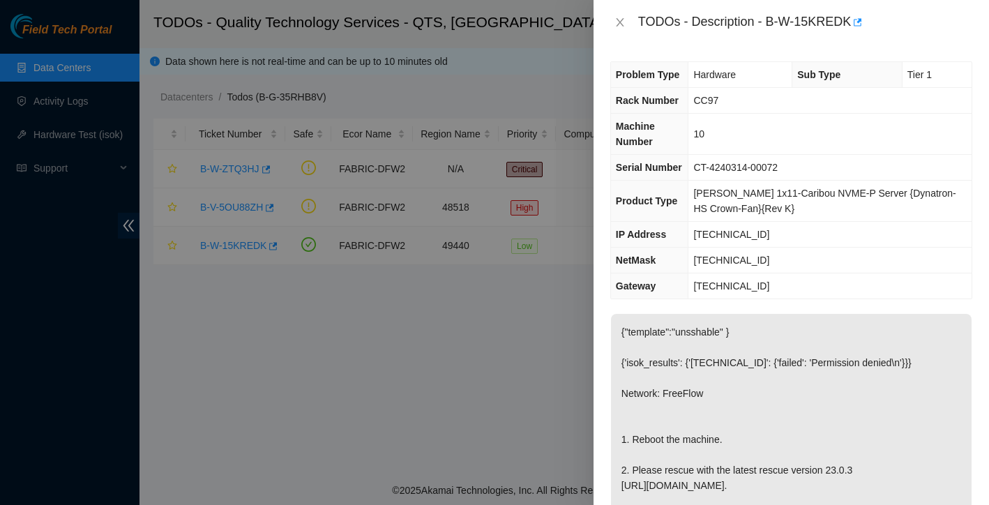
click at [248, 241] on div at bounding box center [494, 252] width 989 height 505
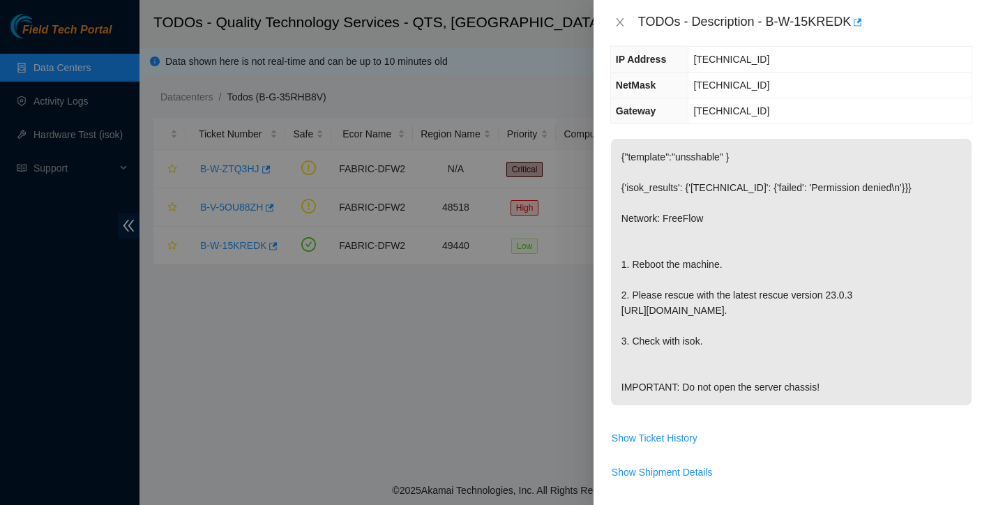
scroll to position [183, 0]
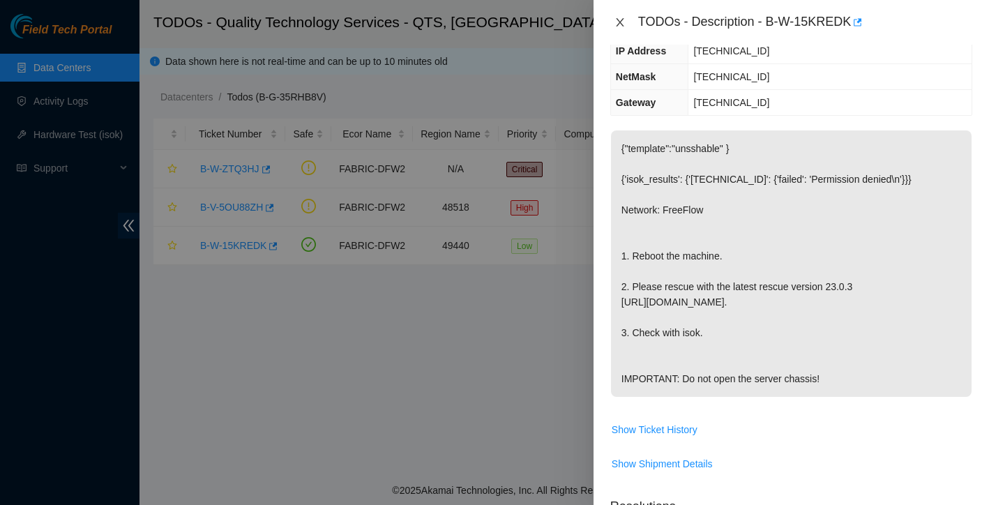
click at [620, 20] on icon "close" at bounding box center [620, 22] width 11 height 11
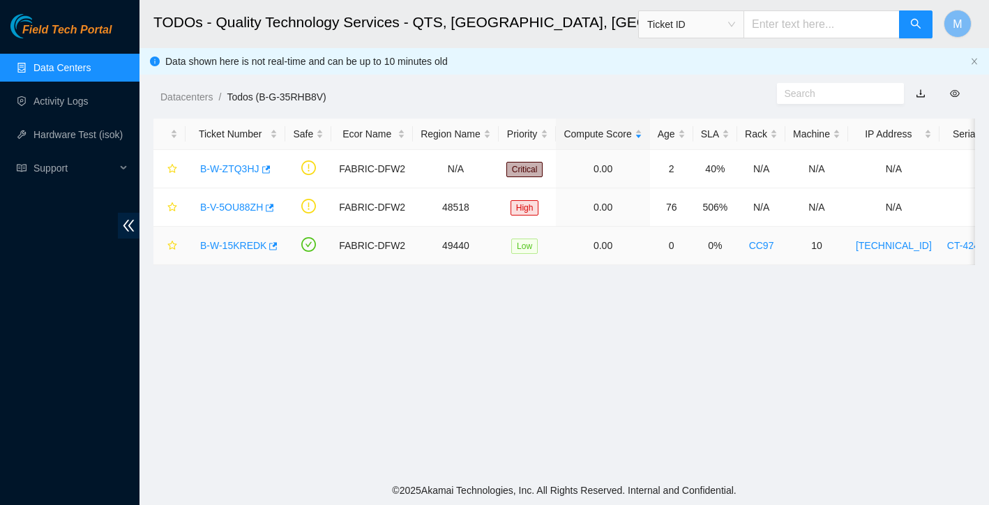
click at [234, 246] on link "B-W-15KREDK" at bounding box center [233, 245] width 66 height 11
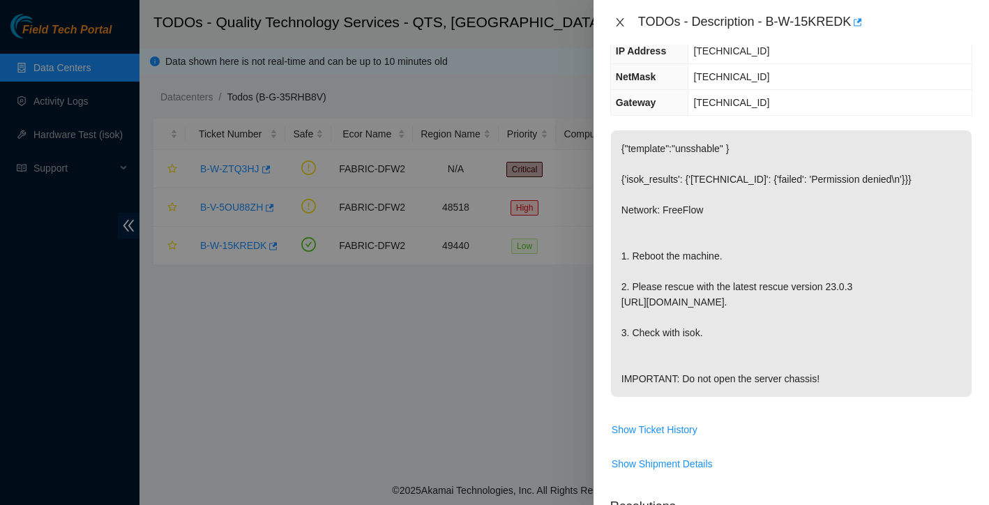
click at [621, 21] on icon "close" at bounding box center [620, 22] width 8 height 8
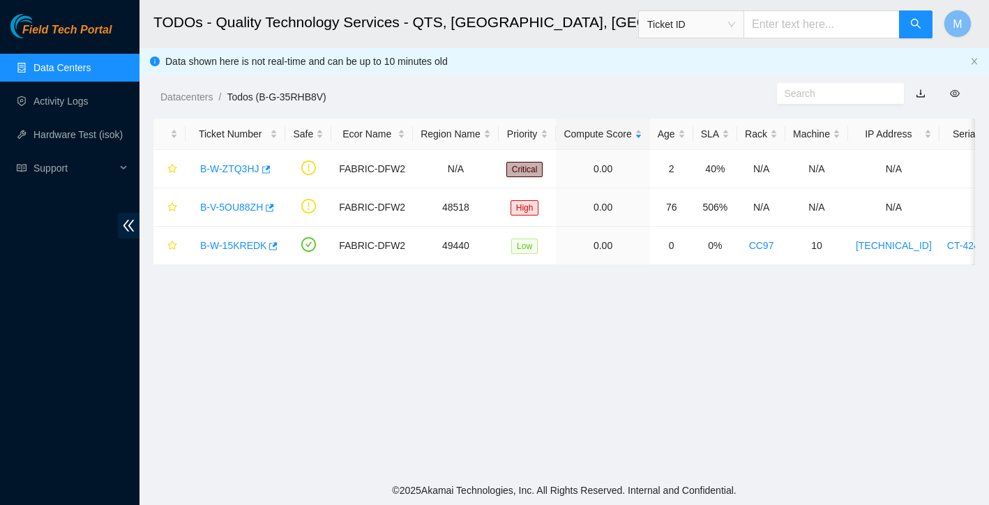
click at [77, 62] on link "Data Centers" at bounding box center [61, 67] width 57 height 11
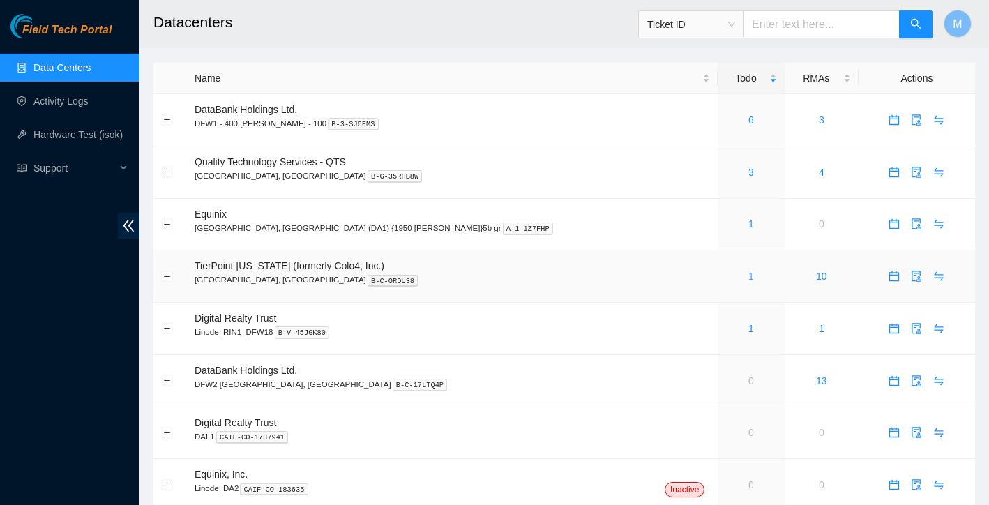
click at [748, 275] on link "1" at bounding box center [751, 276] width 6 height 11
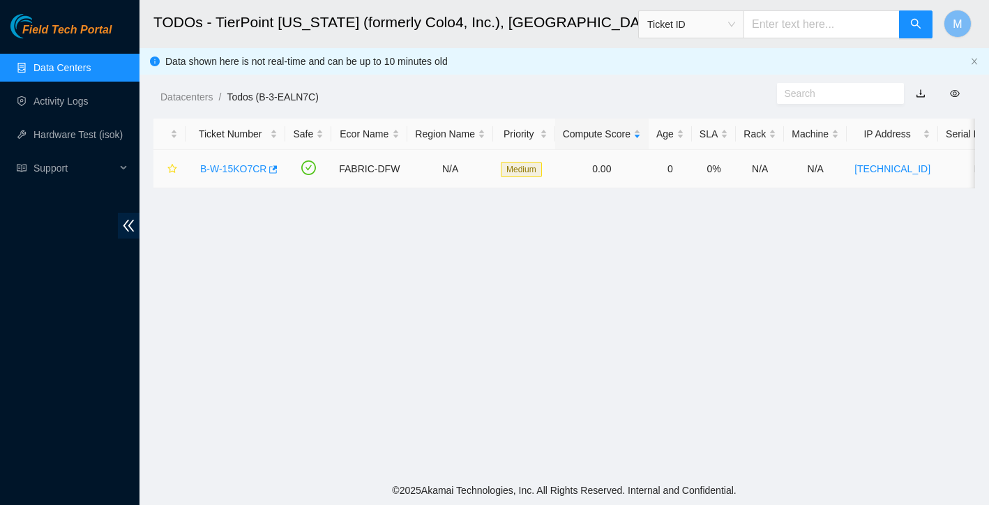
click at [238, 163] on link "B-W-15KO7CR" at bounding box center [233, 168] width 66 height 11
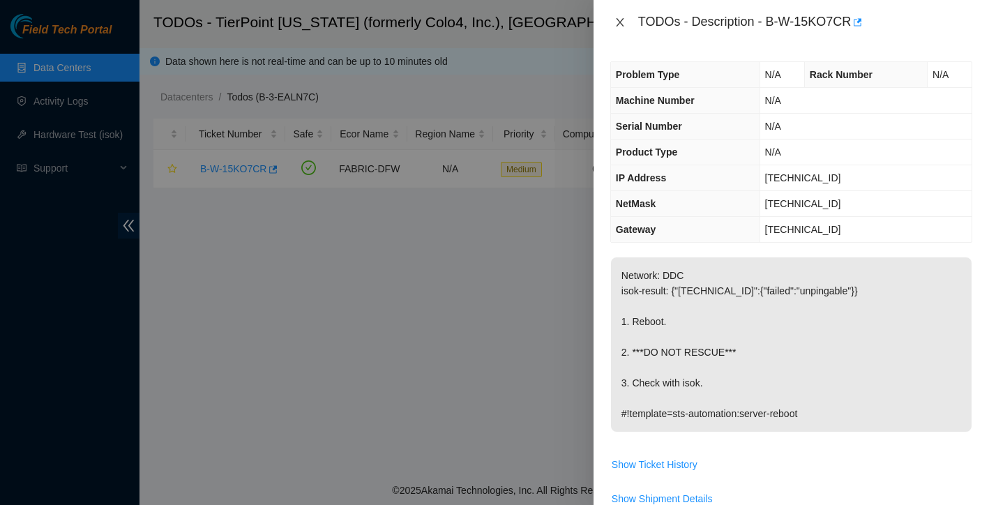
click at [621, 22] on icon "close" at bounding box center [620, 22] width 11 height 11
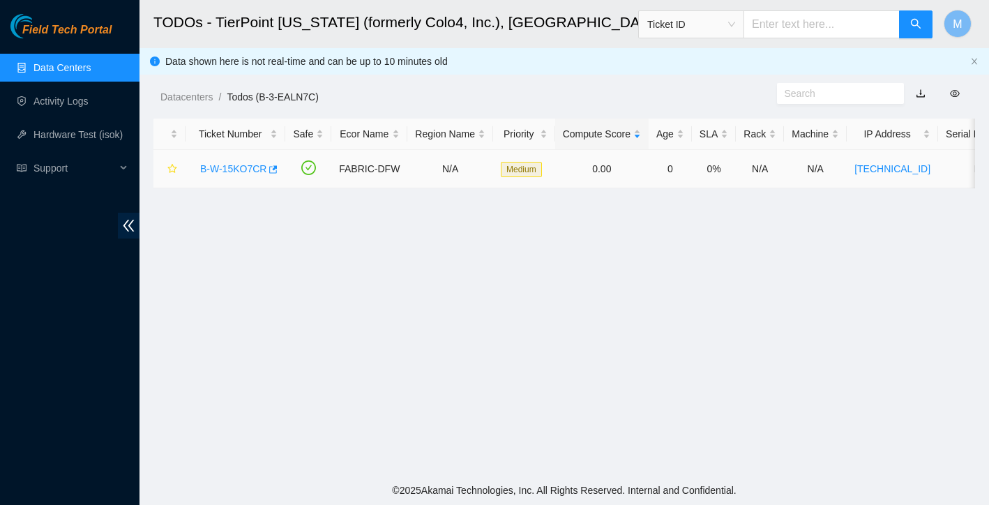
click at [250, 170] on link "B-W-15KO7CR" at bounding box center [233, 168] width 66 height 11
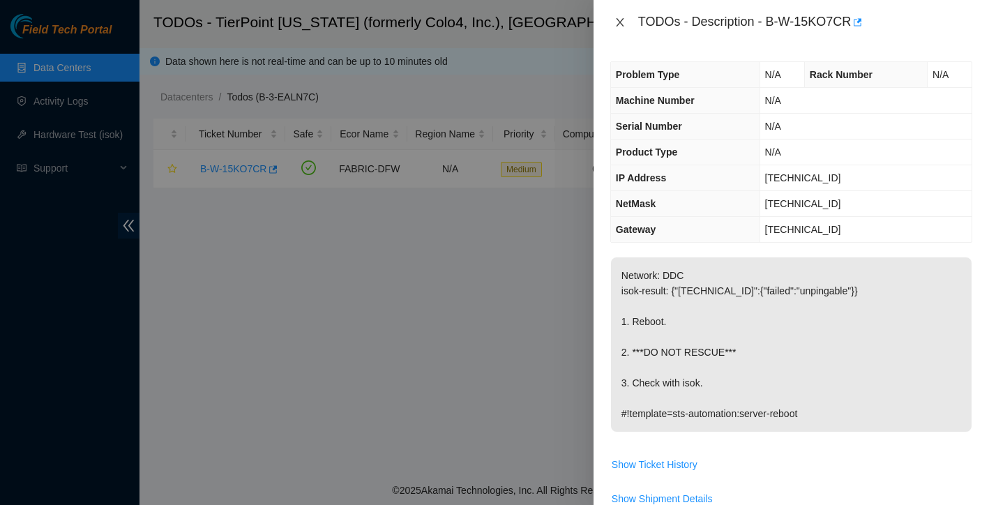
click at [621, 21] on icon "close" at bounding box center [620, 22] width 8 height 8
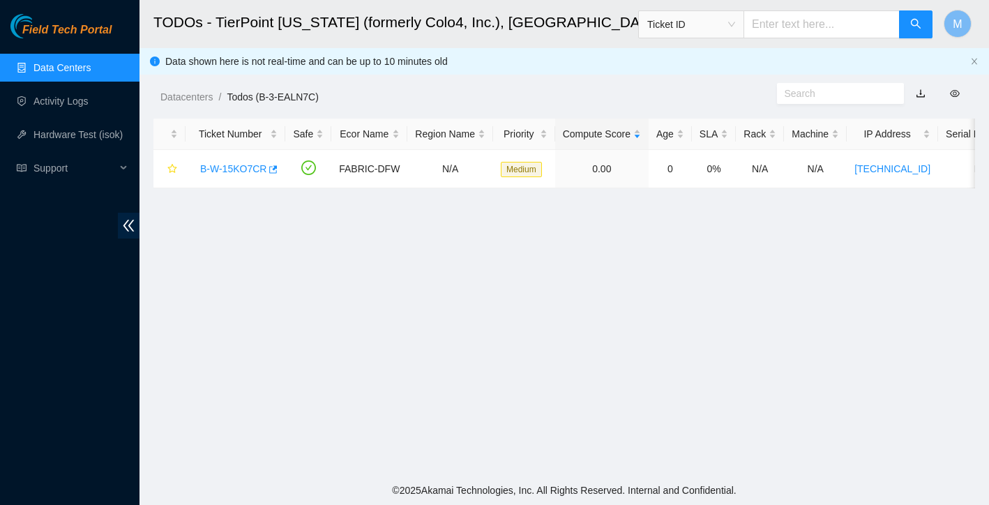
click at [80, 65] on link "Data Centers" at bounding box center [61, 67] width 57 height 11
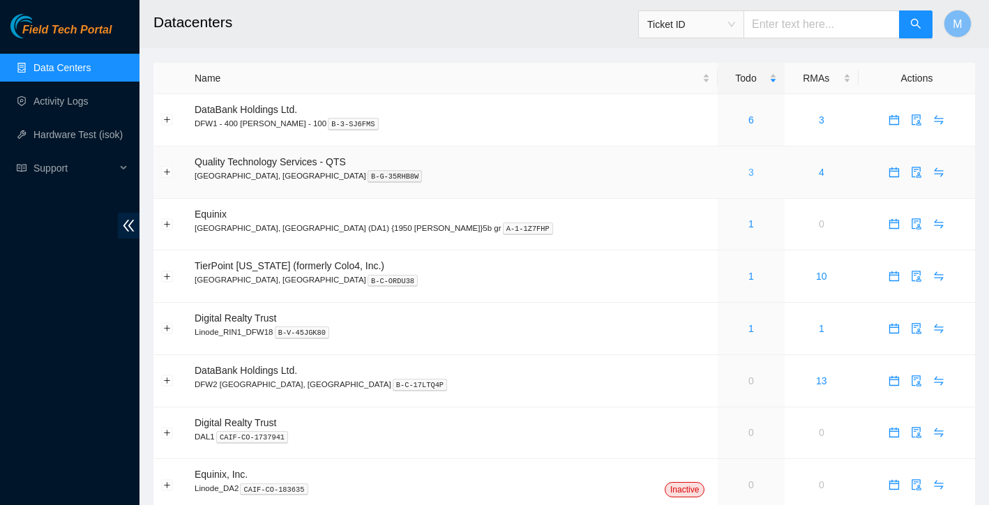
click at [748, 173] on link "3" at bounding box center [751, 172] width 6 height 11
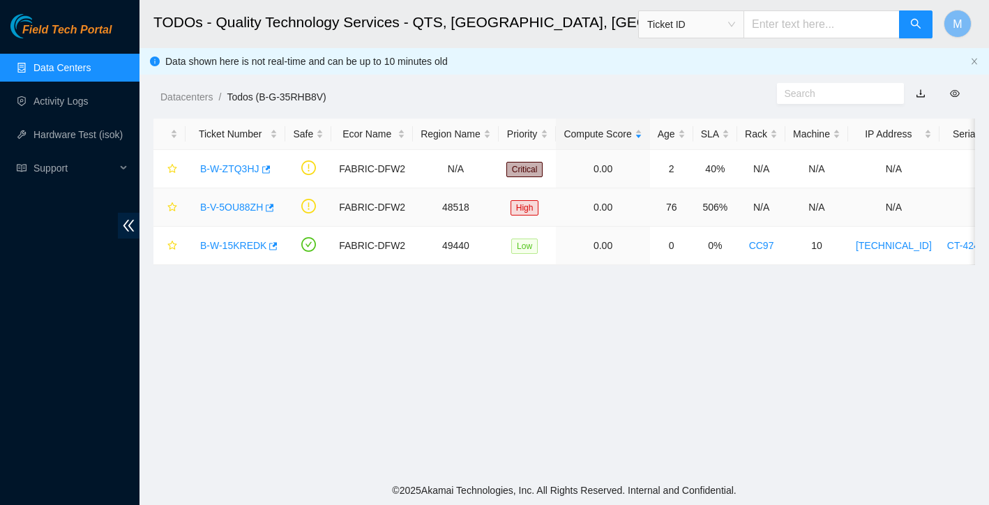
click at [249, 202] on link "B-V-5OU88ZH" at bounding box center [231, 207] width 63 height 11
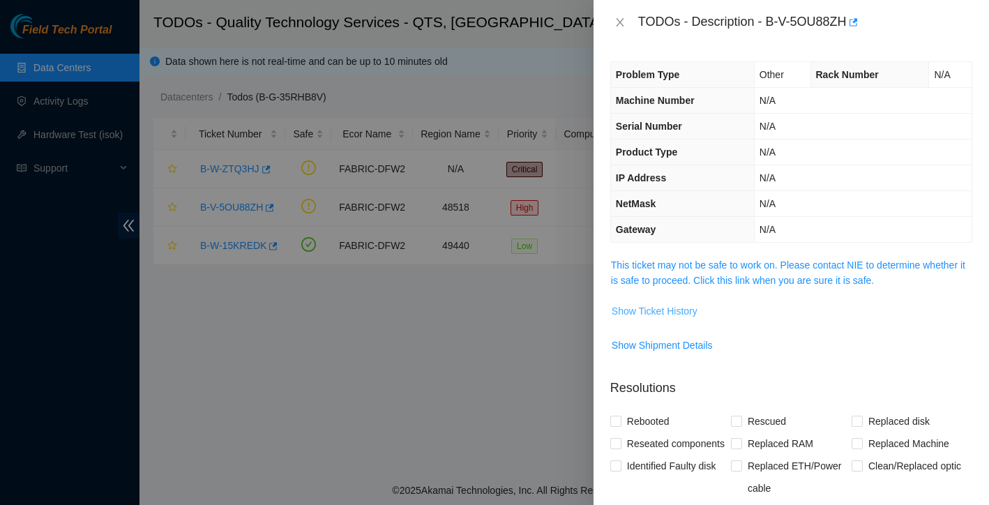
click at [633, 314] on span "Show Ticket History" at bounding box center [655, 310] width 86 height 15
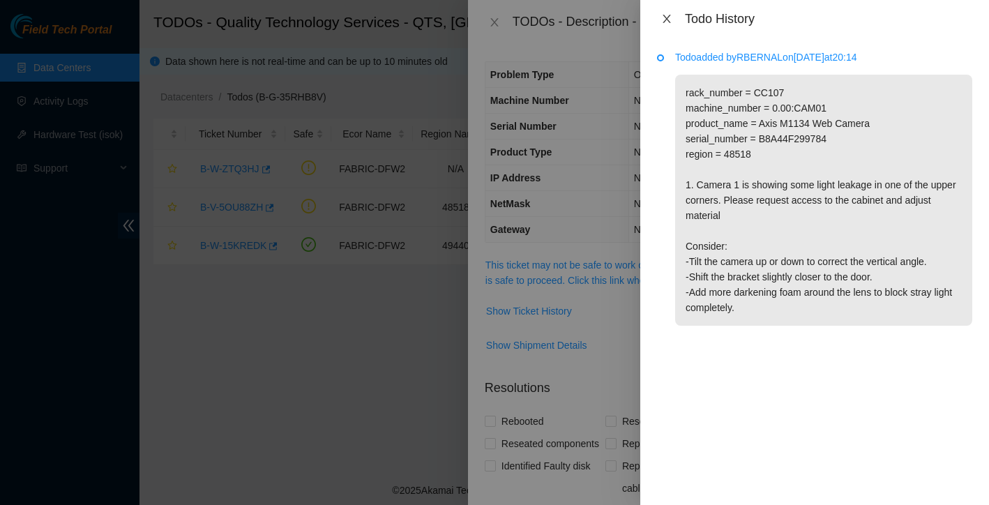
click at [668, 21] on icon "close" at bounding box center [667, 19] width 8 height 8
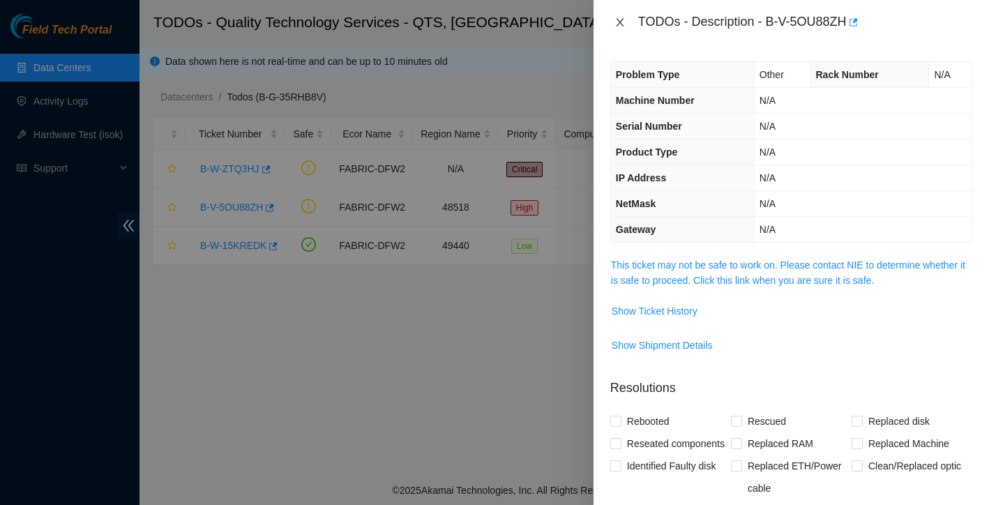
click at [621, 20] on icon "close" at bounding box center [620, 22] width 8 height 8
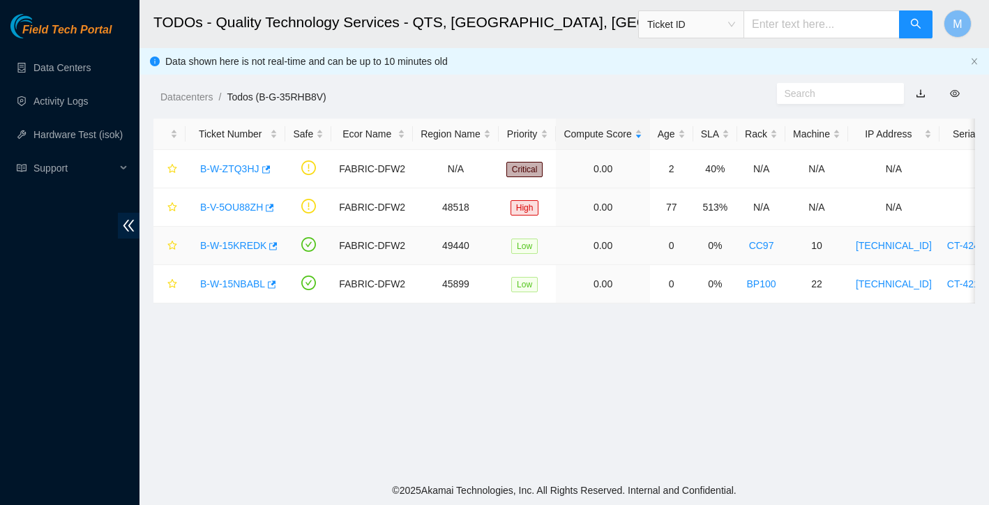
click at [247, 248] on link "B-W-15KREDK" at bounding box center [233, 245] width 66 height 11
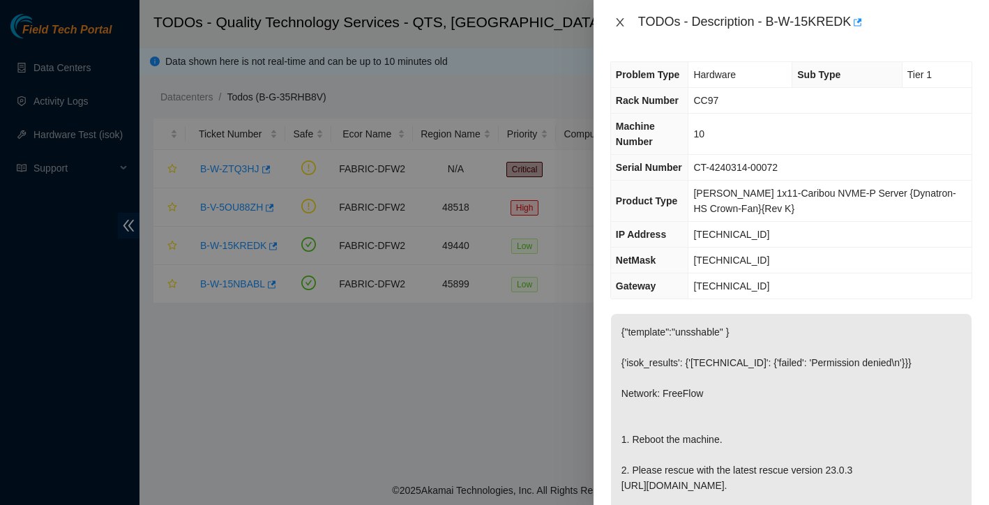
click at [619, 21] on icon "close" at bounding box center [620, 22] width 8 height 8
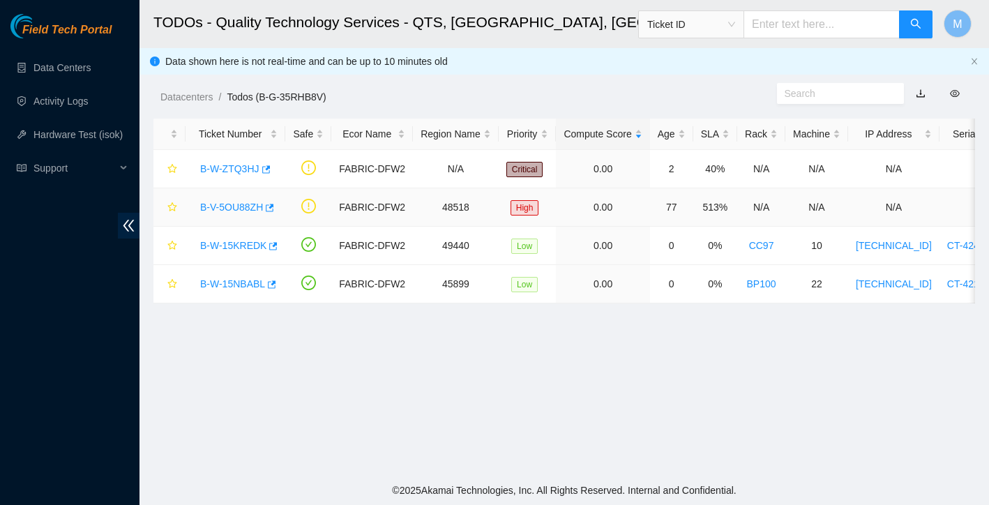
click at [237, 206] on link "B-V-5OU88ZH" at bounding box center [231, 207] width 63 height 11
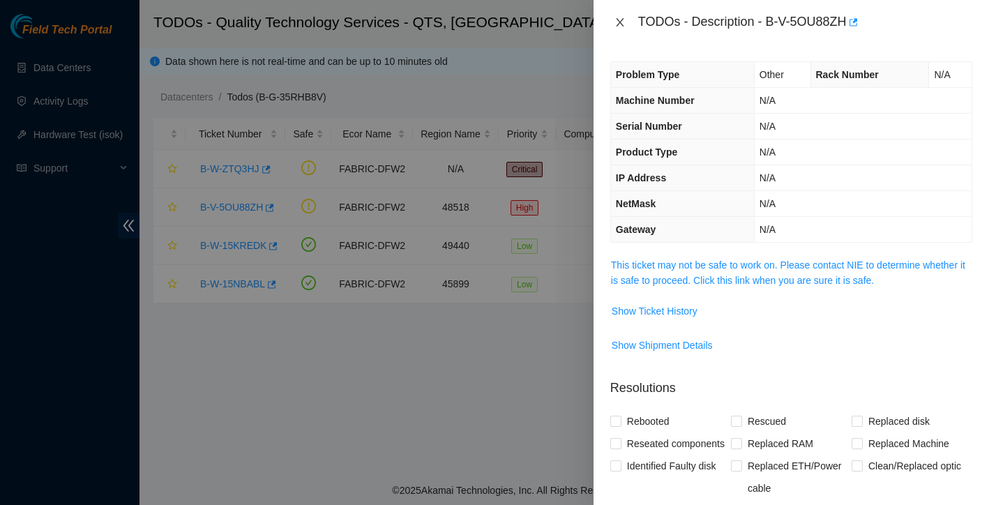
click at [626, 19] on button "Close" at bounding box center [620, 22] width 20 height 13
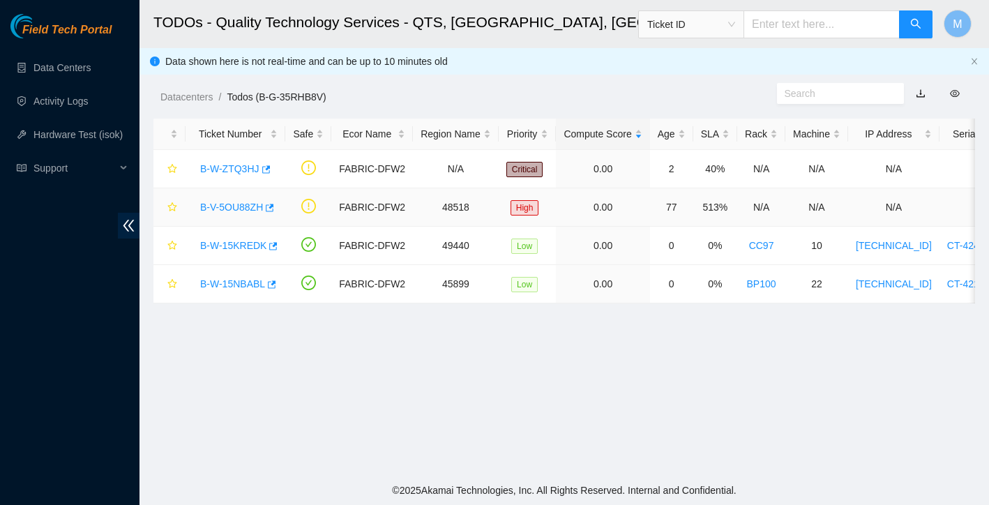
click at [249, 209] on link "B-V-5OU88ZH" at bounding box center [231, 207] width 63 height 11
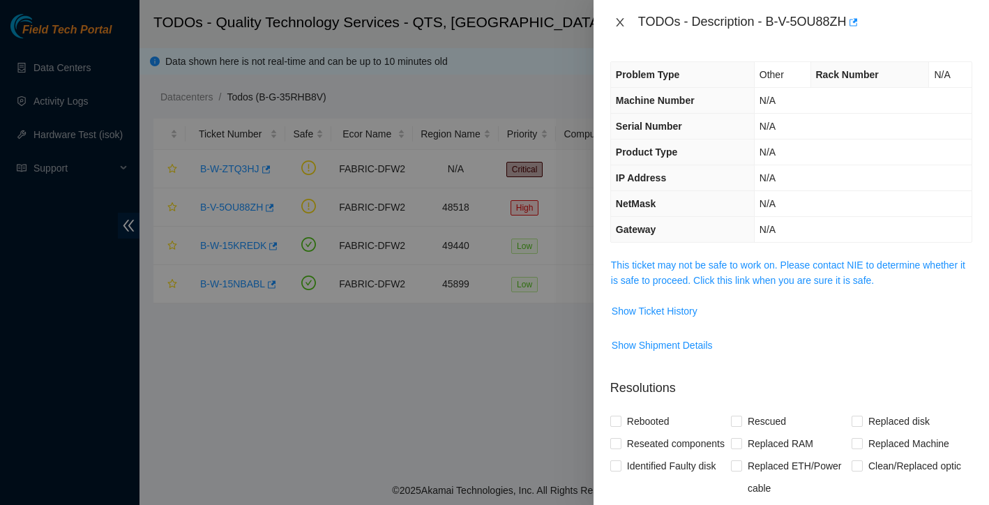
click at [622, 20] on icon "close" at bounding box center [620, 22] width 11 height 11
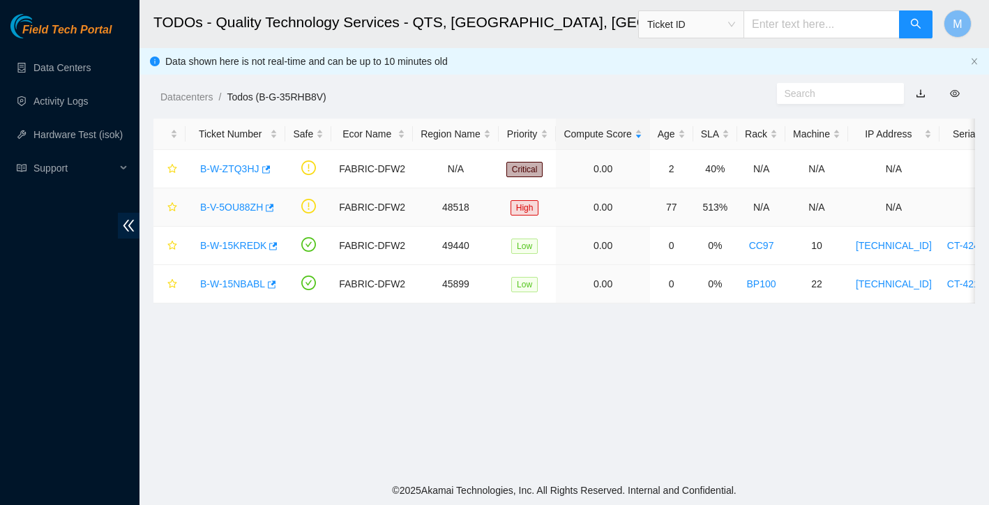
click at [249, 204] on link "B-V-5OU88ZH" at bounding box center [231, 207] width 63 height 11
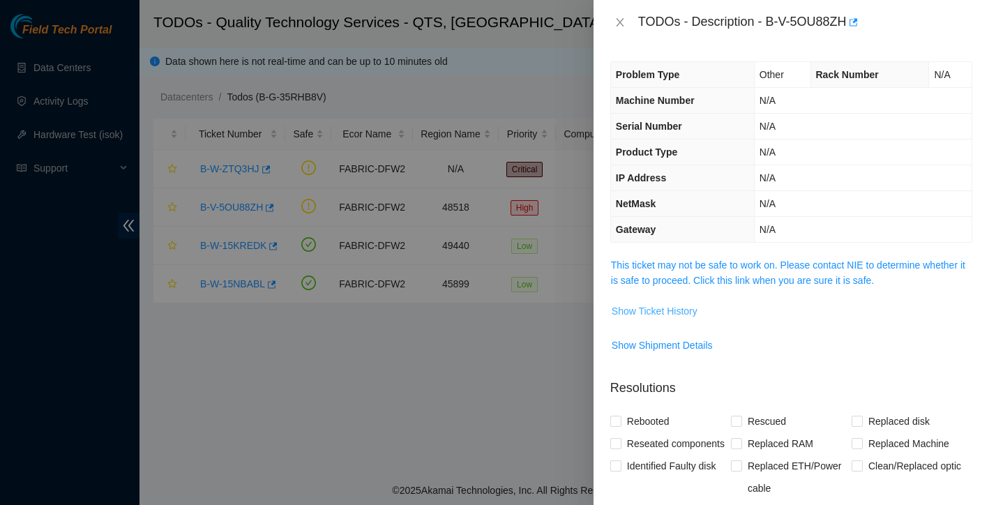
click at [695, 308] on span "Show Ticket History" at bounding box center [655, 310] width 86 height 15
click at [661, 306] on span "Show Ticket History" at bounding box center [655, 310] width 86 height 15
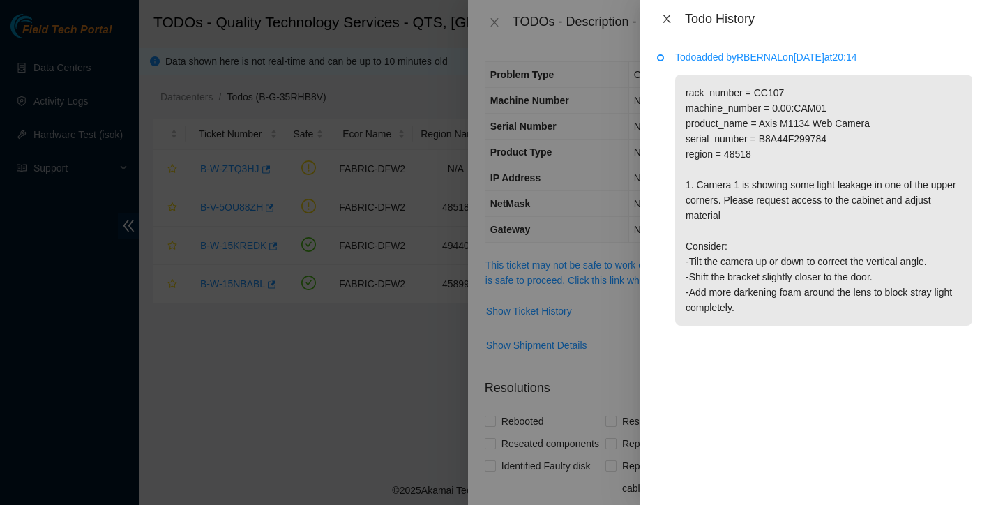
click at [669, 20] on icon "close" at bounding box center [667, 19] width 8 height 8
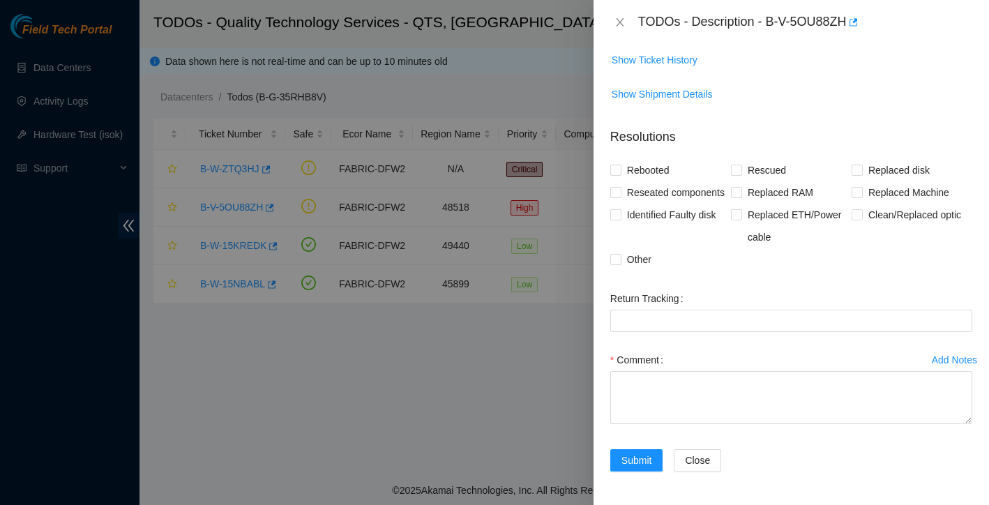
scroll to position [273, 0]
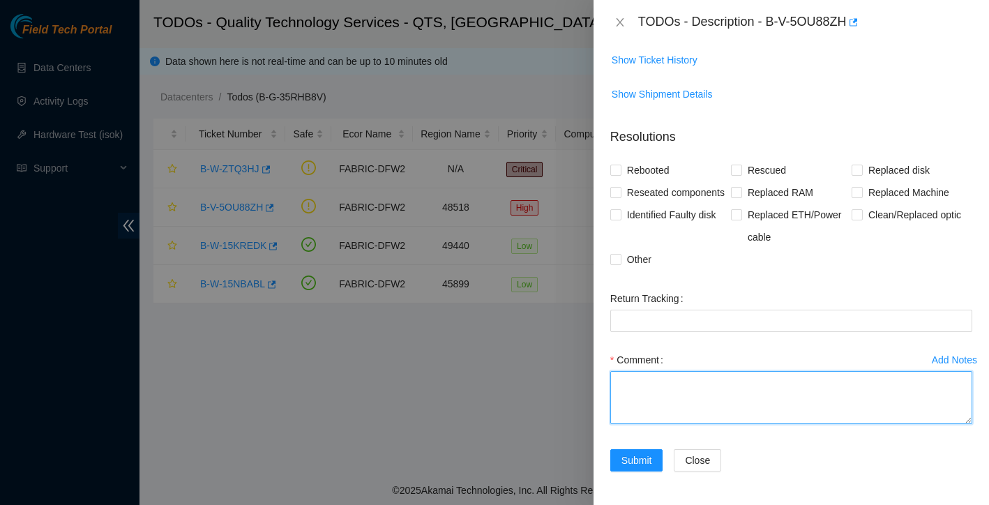
click at [730, 417] on textarea "Comment" at bounding box center [791, 397] width 362 height 53
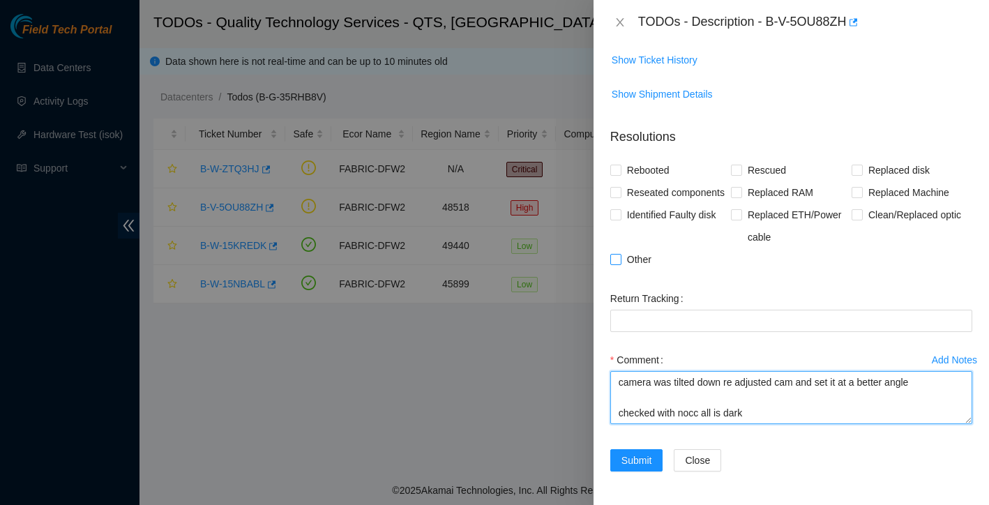
type textarea "camera was tilted down re adjusted cam and set it at a better angle checked wit…"
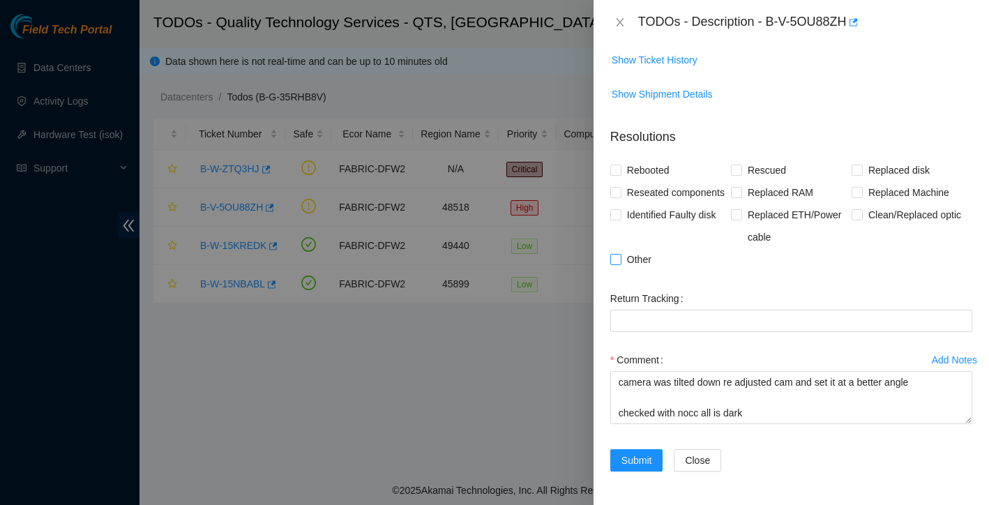
click at [621, 259] on span at bounding box center [615, 259] width 11 height 11
click at [620, 259] on input "Other" at bounding box center [615, 259] width 10 height 10
checkbox input "true"
click at [622, 181] on span "Reseated components" at bounding box center [675, 192] width 109 height 22
click at [620, 187] on input "Reseated components" at bounding box center [615, 192] width 10 height 10
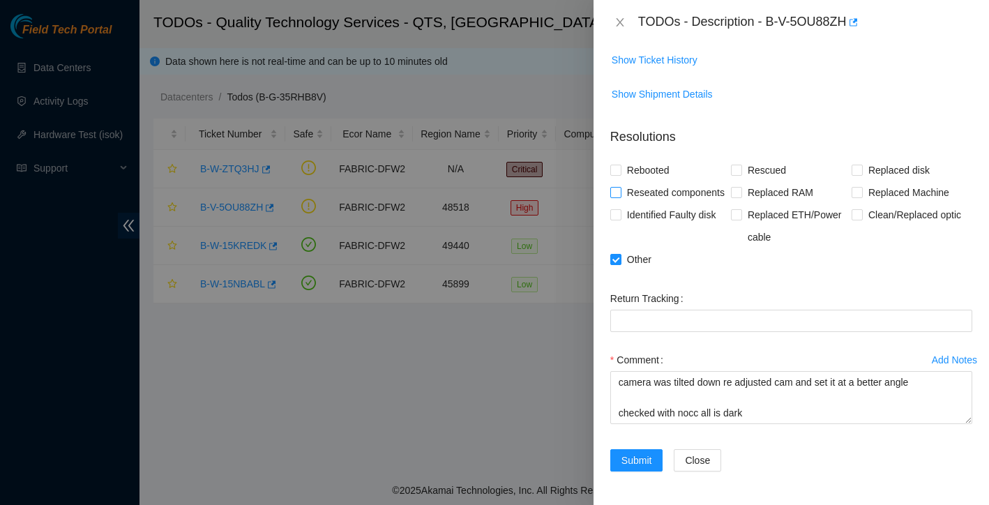
checkbox input "true"
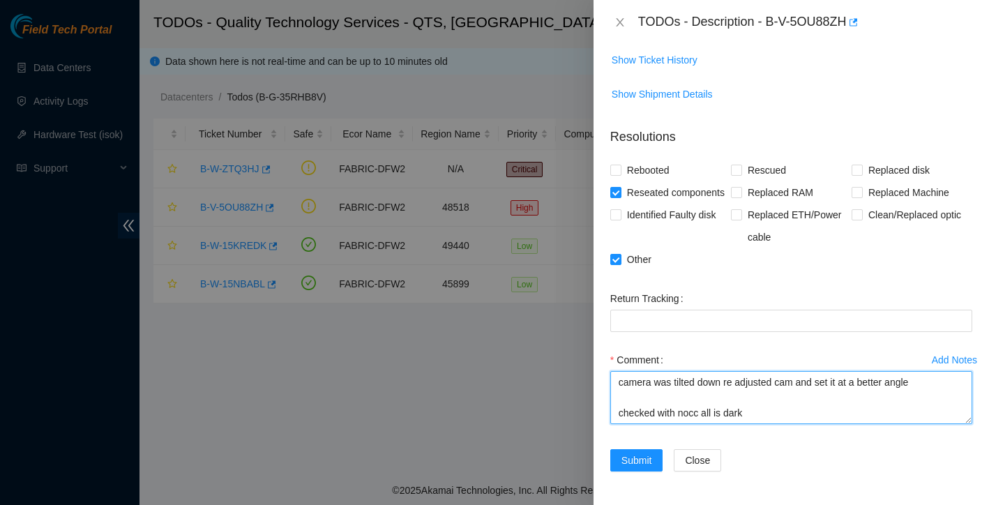
click at [927, 384] on textarea "camera was tilted down re adjusted cam and set it at a better angle checked wit…" at bounding box center [791, 397] width 362 height 53
click at [760, 419] on textarea "camera was tilted down re adjusted cam and set it at a better angle adjusted br…" at bounding box center [791, 397] width 362 height 53
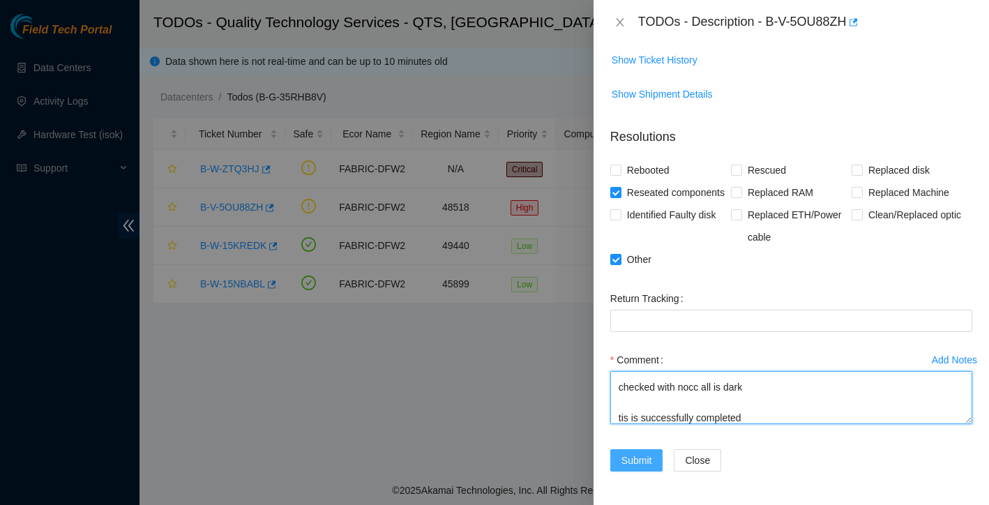
type textarea "camera was tilted down re adjusted cam and set it at a better angle adjusted br…"
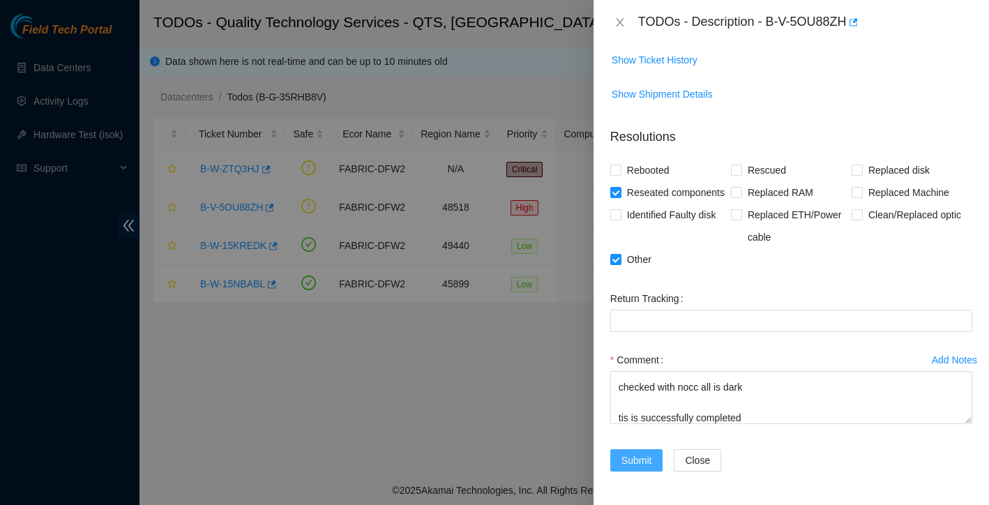
click at [642, 457] on span "Submit" at bounding box center [636, 460] width 31 height 15
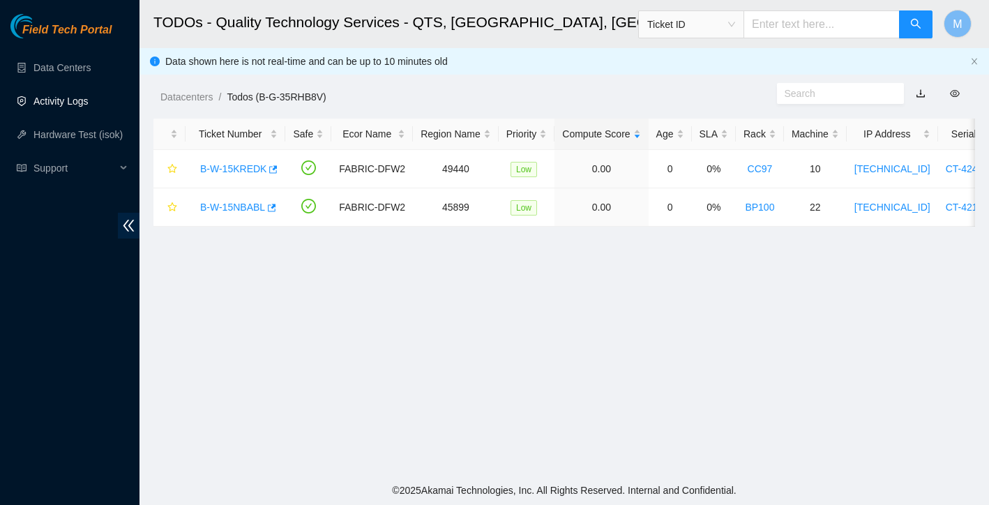
click at [77, 98] on link "Activity Logs" at bounding box center [60, 101] width 55 height 11
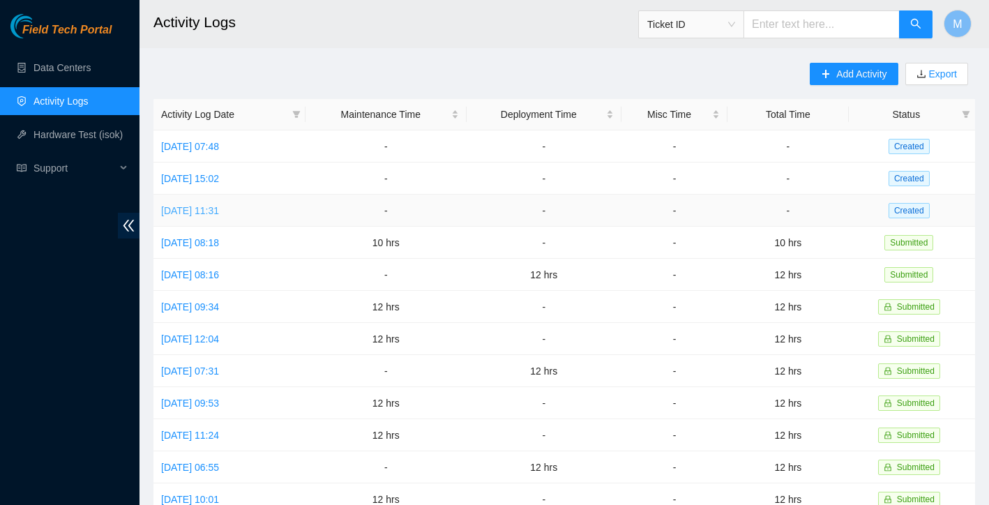
click at [219, 209] on link "[DATE] 11:31" at bounding box center [190, 210] width 58 height 11
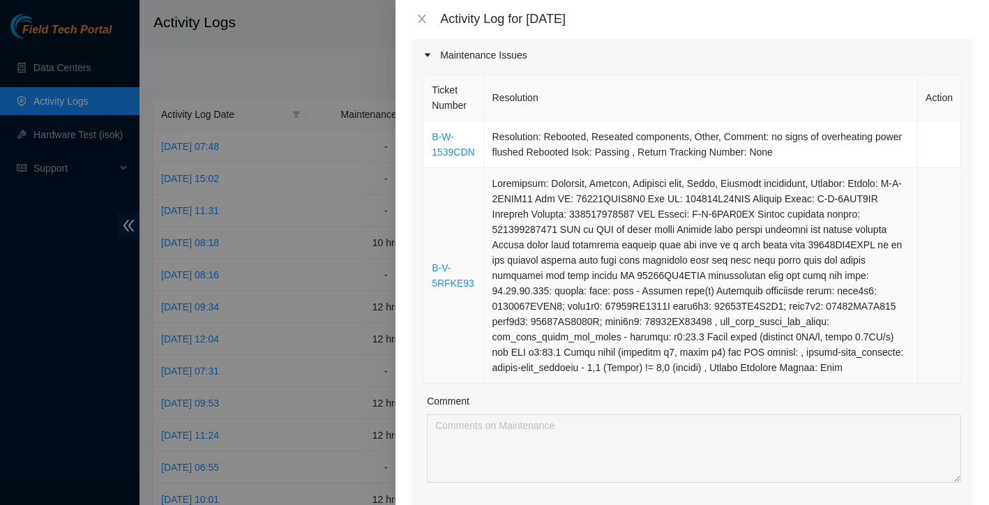
scroll to position [199, 0]
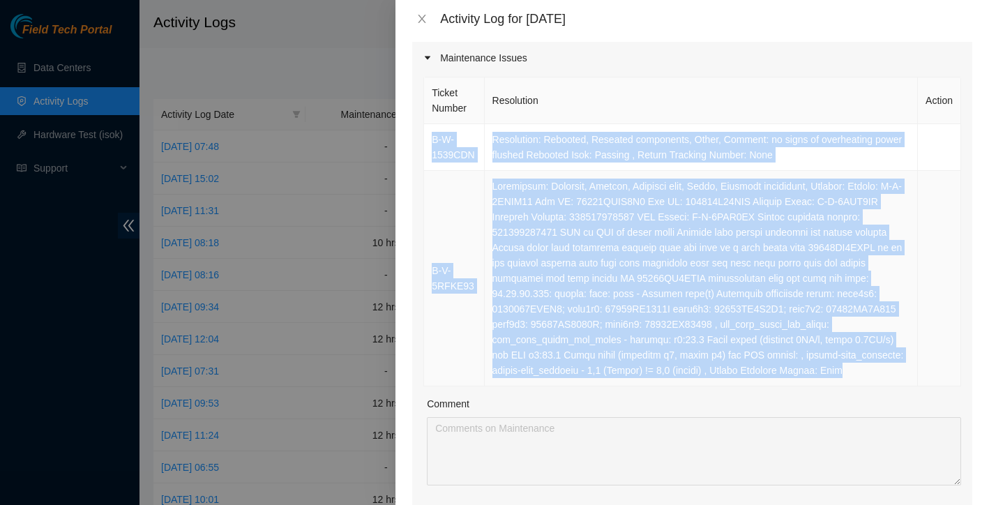
drag, startPoint x: 431, startPoint y: 105, endPoint x: 661, endPoint y: 371, distance: 351.6
click at [661, 371] on tbody "B-W-1539CDN Resolution: Rebooted, Reseated components, Other, Comment: no signs…" at bounding box center [692, 255] width 537 height 262
copy tbody "B-W-1539CDN Resolution: Rebooted, Reseated components, Other, Comment: no signs…"
click at [672, 377] on td at bounding box center [702, 279] width 434 height 216
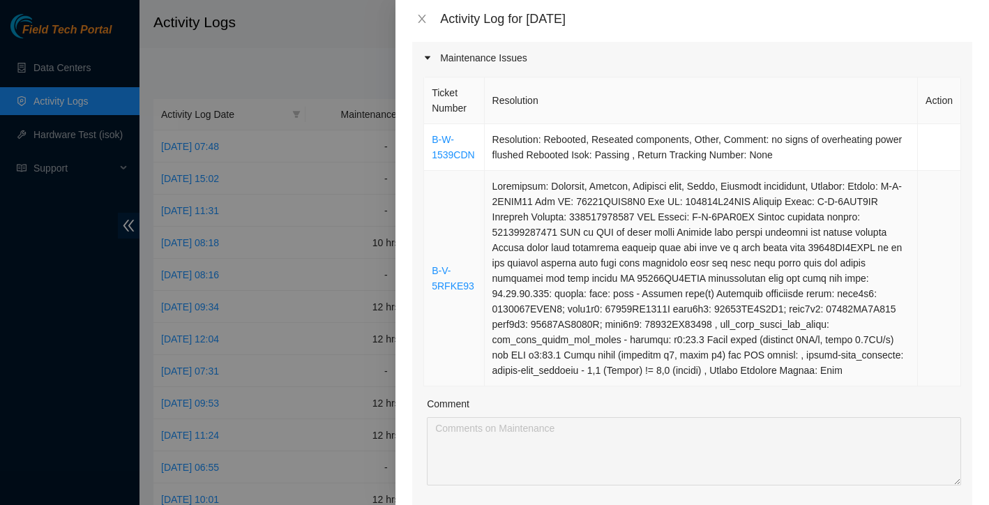
scroll to position [383, 0]
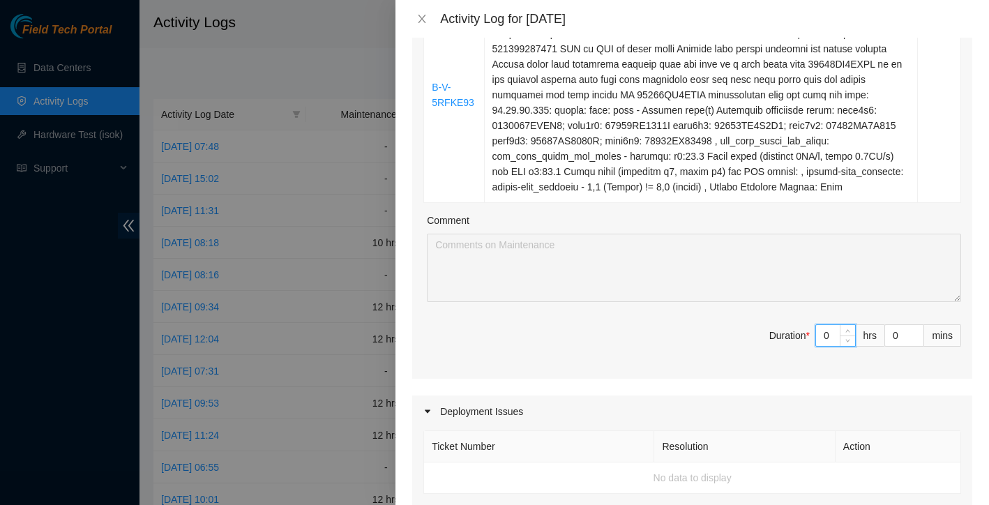
click at [836, 331] on input "0" at bounding box center [835, 335] width 39 height 21
type input "1"
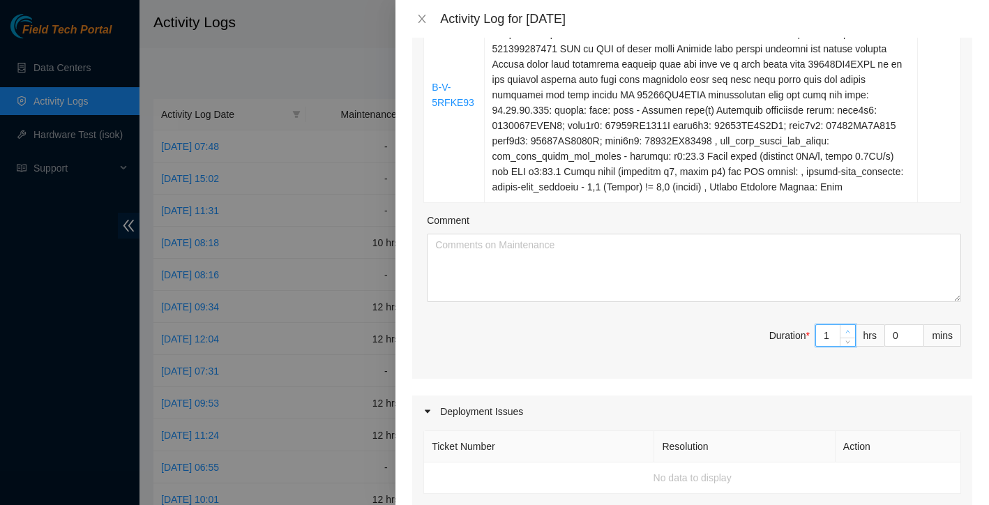
click at [845, 329] on icon "up" at bounding box center [847, 331] width 5 height 5
type input "2"
click at [845, 329] on icon "up" at bounding box center [847, 331] width 5 height 5
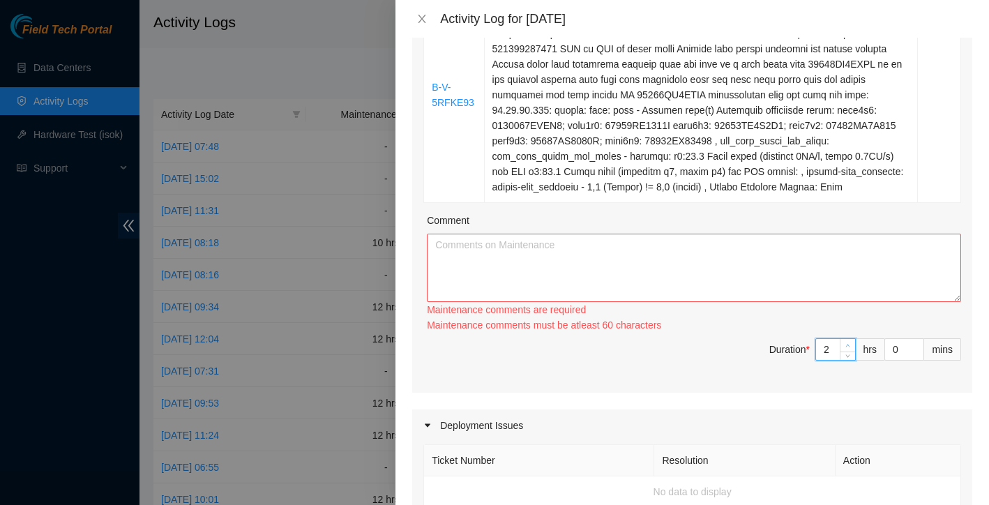
type input "3"
click at [845, 342] on span "up" at bounding box center [848, 346] width 8 height 8
type input "4"
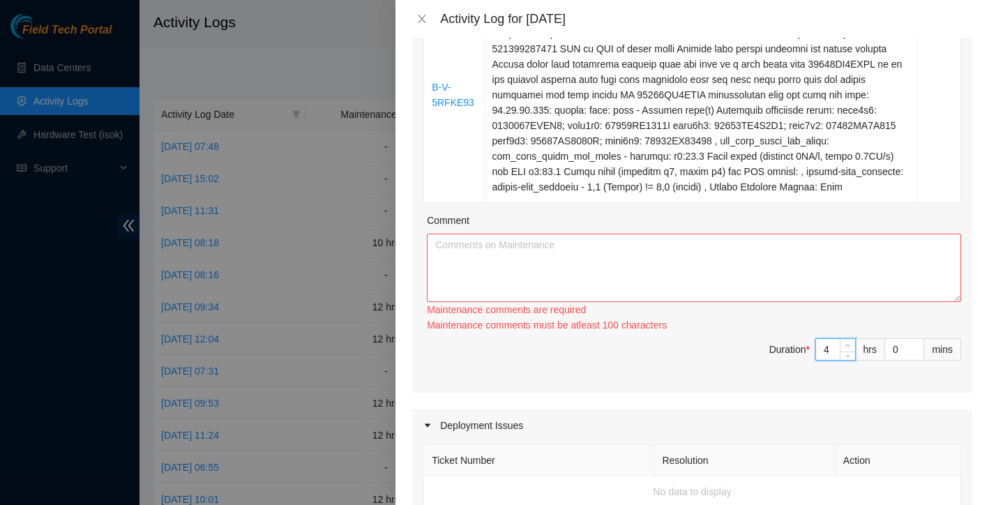
click at [845, 339] on span "Increase Value" at bounding box center [847, 345] width 15 height 13
type input "5"
click at [845, 328] on div "Ticket Number Resolution Action B-W-1539CDN Resolution: Rebooted, Reseated comp…" at bounding box center [692, 141] width 560 height 502
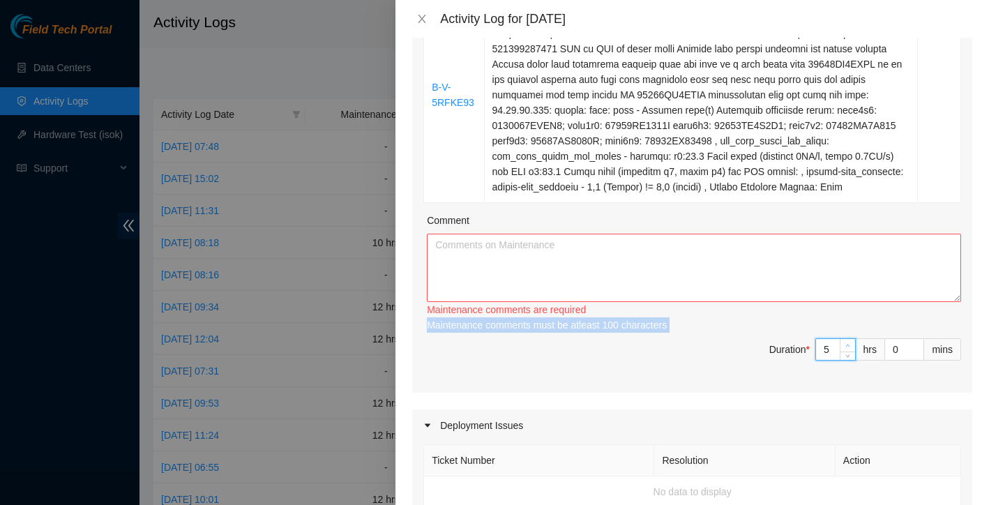
click at [845, 328] on div "Maintenance comments must be atleast 100 characters" at bounding box center [694, 324] width 534 height 15
type input "6"
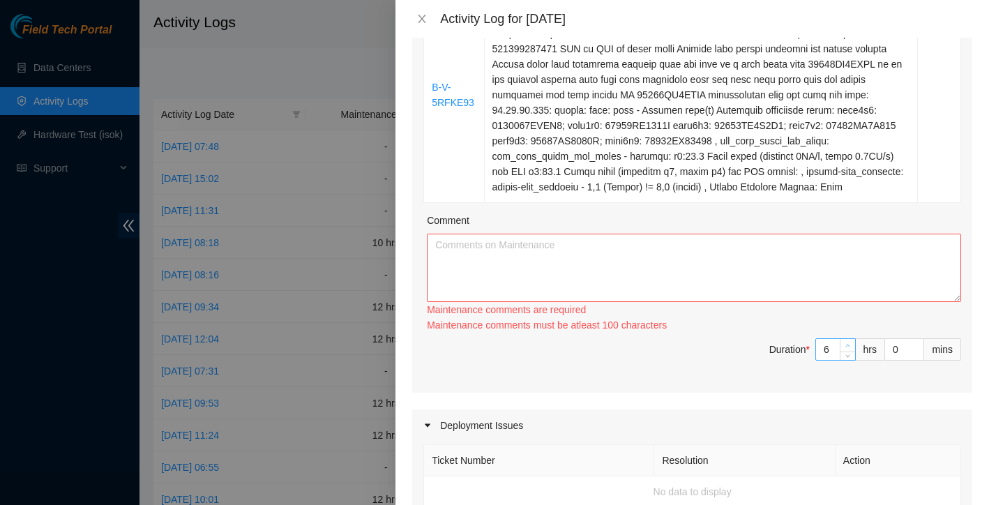
click at [845, 343] on icon "up" at bounding box center [847, 345] width 5 height 5
type input "7"
click at [845, 343] on icon "up" at bounding box center [847, 345] width 5 height 5
type input "8"
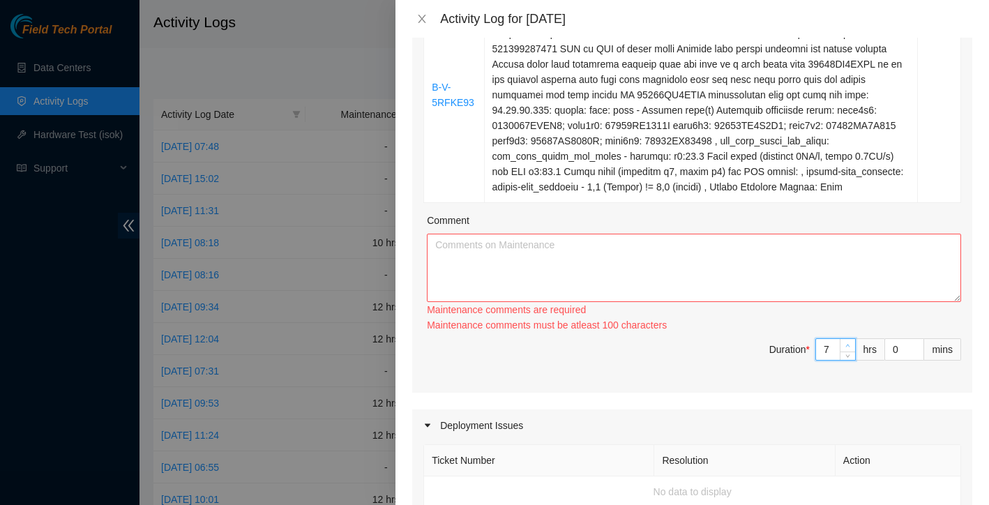
type input "8"
click at [845, 343] on icon "up" at bounding box center [847, 345] width 5 height 5
type input "9"
click at [845, 343] on icon "up" at bounding box center [847, 345] width 5 height 5
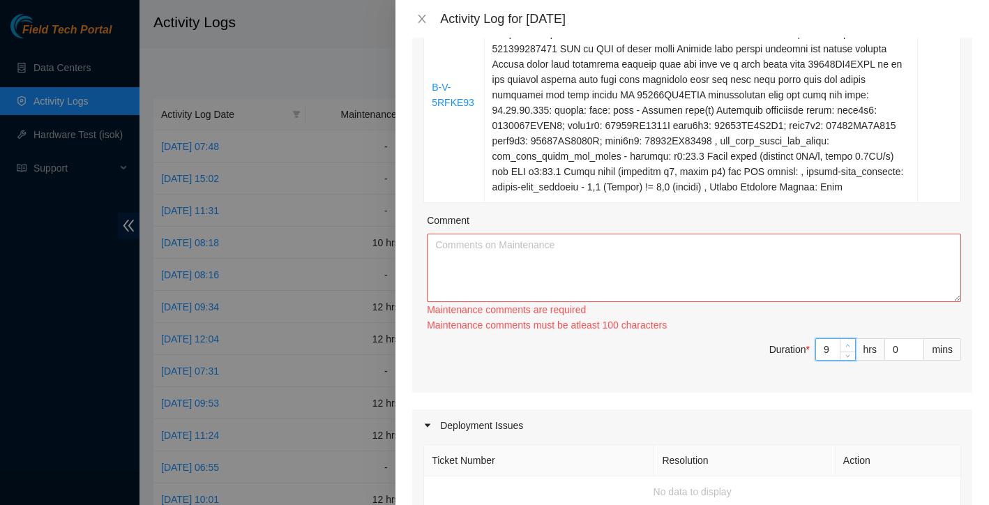
type input "10"
click at [845, 343] on icon "up" at bounding box center [847, 345] width 5 height 5
type input "11"
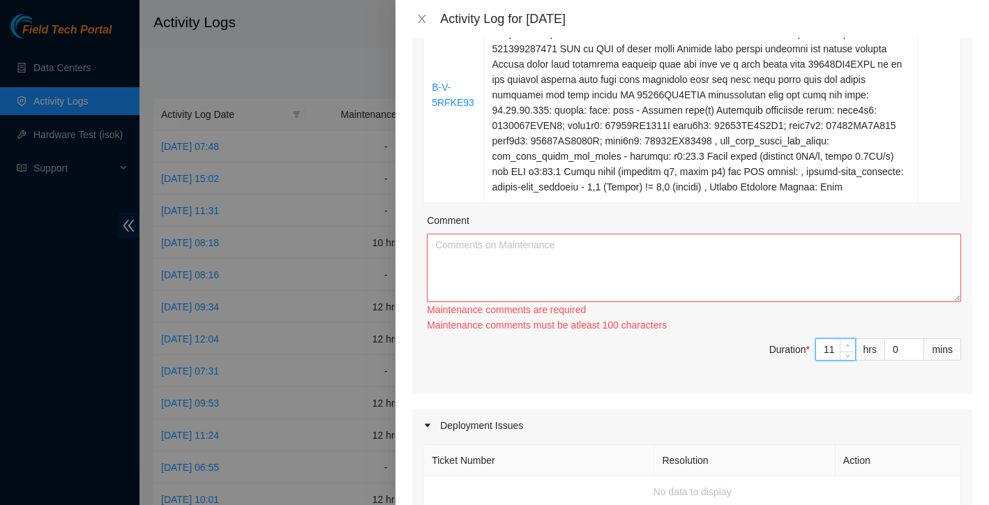
click at [845, 343] on icon "up" at bounding box center [847, 345] width 5 height 5
type input "12"
click at [845, 343] on icon "up" at bounding box center [847, 345] width 5 height 5
click at [609, 238] on textarea "Comment" at bounding box center [694, 268] width 534 height 68
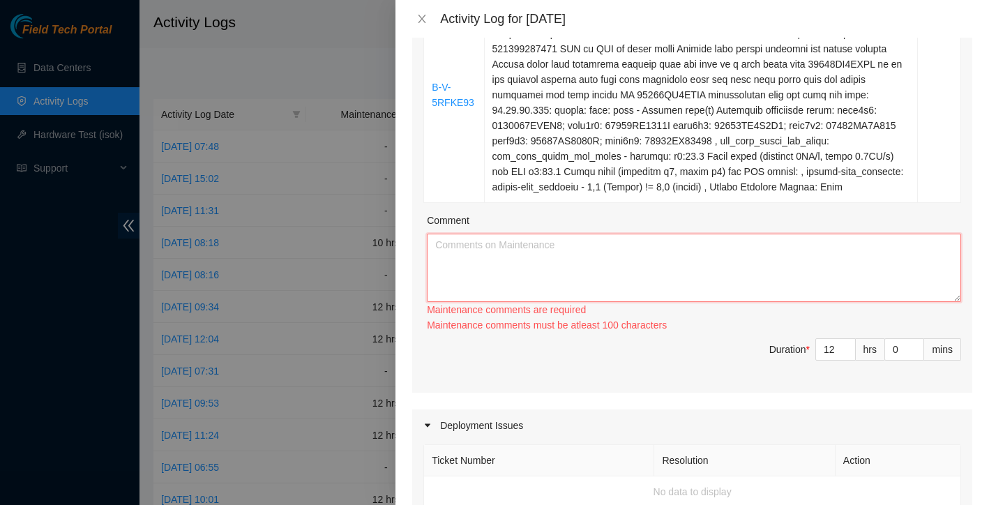
paste textarea "B-W-1539CDN Resolution: Rebooted, Reseated components, Other, Comment: no signs…"
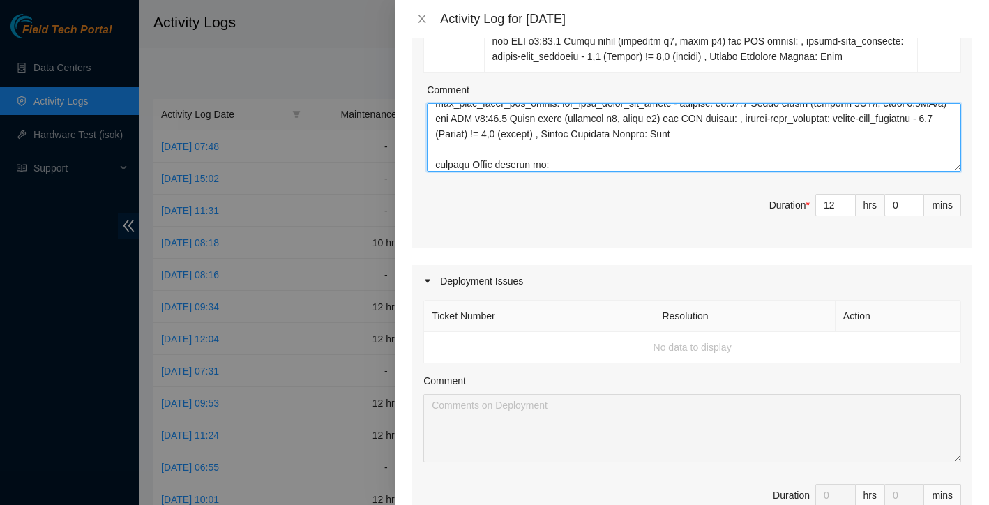
scroll to position [180, 0]
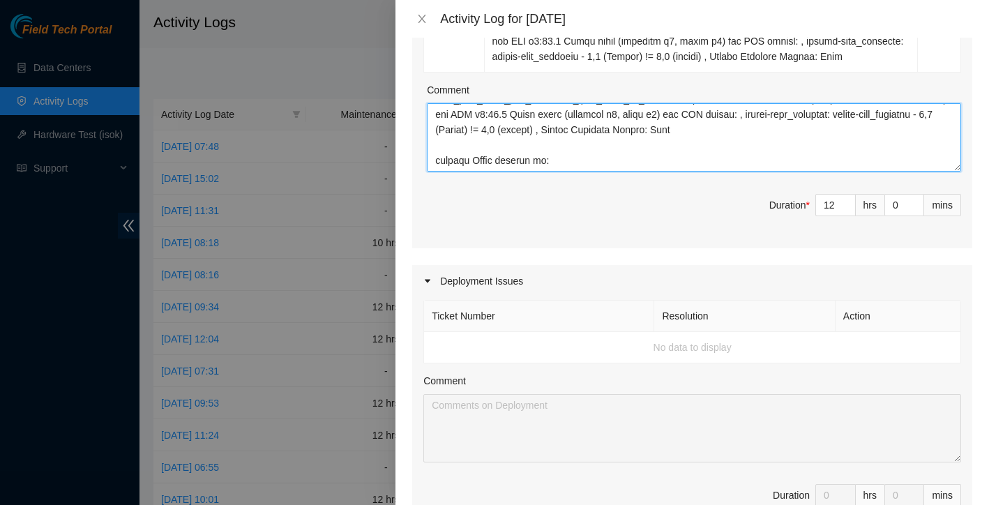
paste textarea "[DATE] Identified device Rack: LD11 Machine: 14 Located Disk WJG0A6QG and swapp…"
type textarea "B-W-1539CDN Resolution: Rebooted, Reseated components, Other, Comment: no signs…"
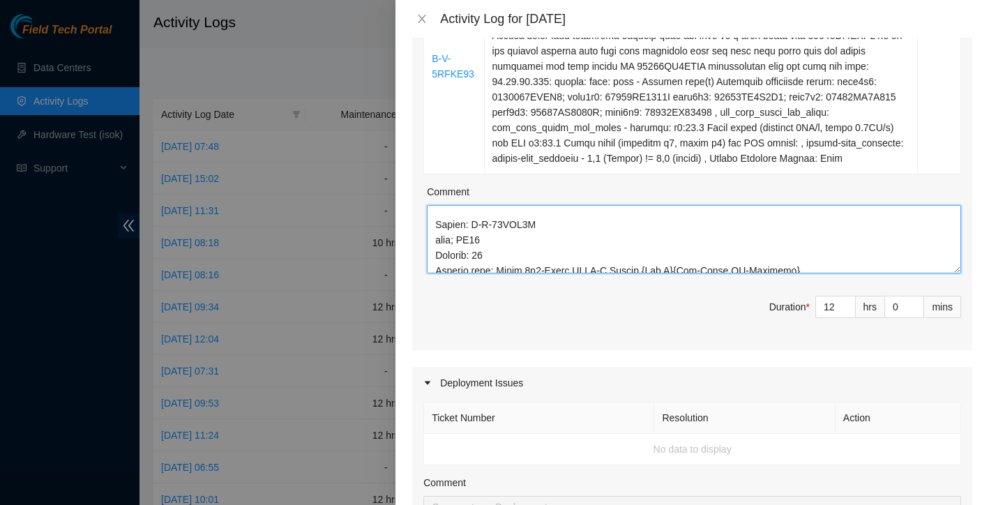
scroll to position [537, 0]
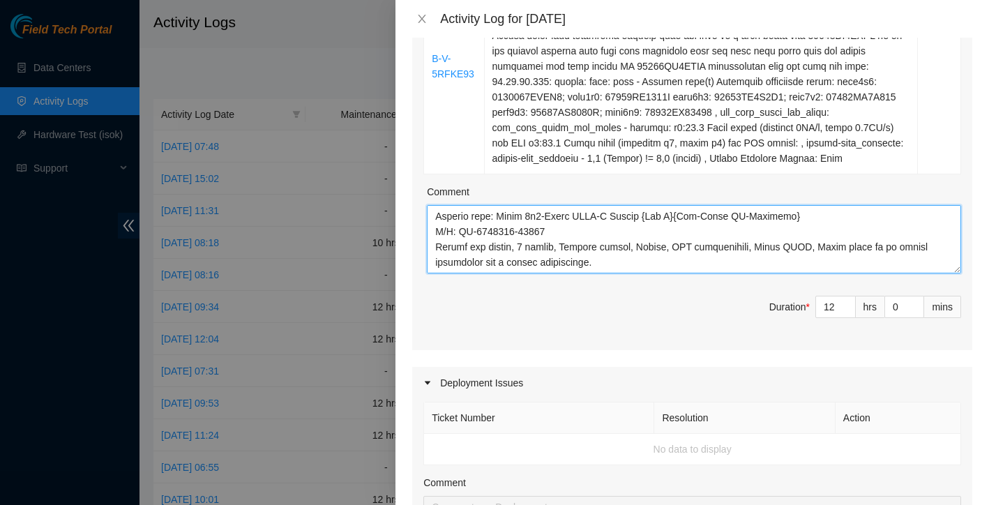
drag, startPoint x: 435, startPoint y: 213, endPoint x: 558, endPoint y: 315, distance: 160.5
click at [558, 315] on div "Ticket Number Resolution Action B-W-1539CDN Resolution: Rebooted, Reseated comp…" at bounding box center [692, 106] width 560 height 488
click at [620, 263] on textarea "Comment" at bounding box center [694, 239] width 534 height 68
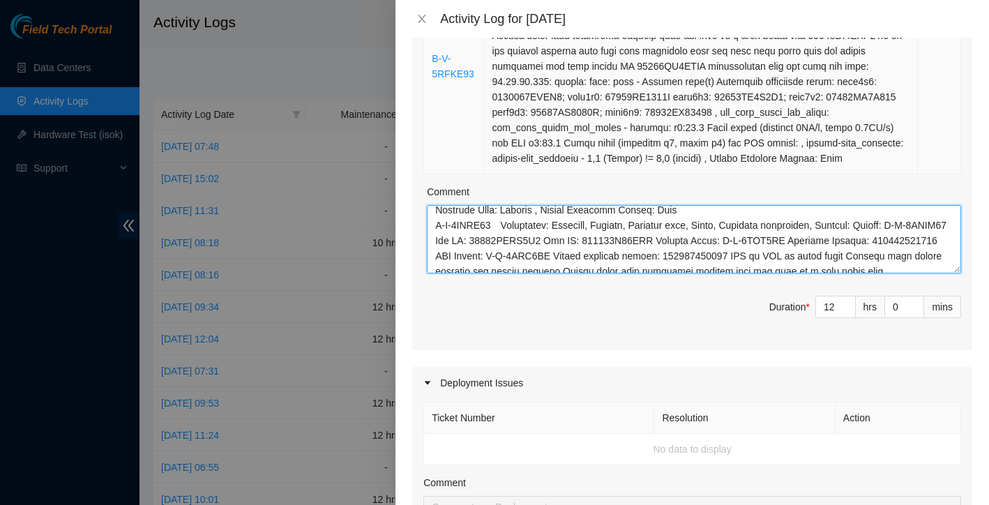
scroll to position [0, 0]
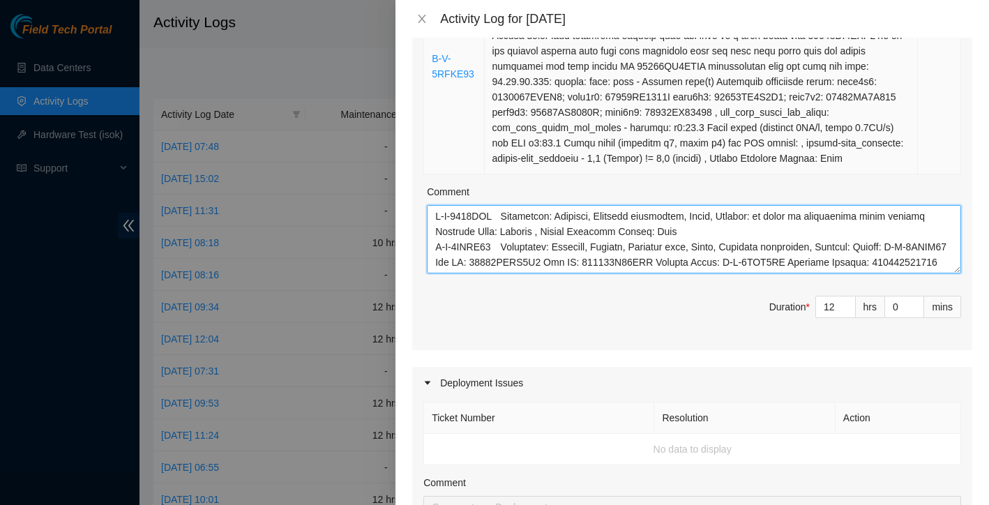
drag, startPoint x: 612, startPoint y: 254, endPoint x: 541, endPoint y: 142, distance: 132.7
click at [541, 142] on div "Ticket Number Resolution Action B-W-1539CDN Resolution: Rebooted, Reseated comp…" at bounding box center [692, 106] width 560 height 488
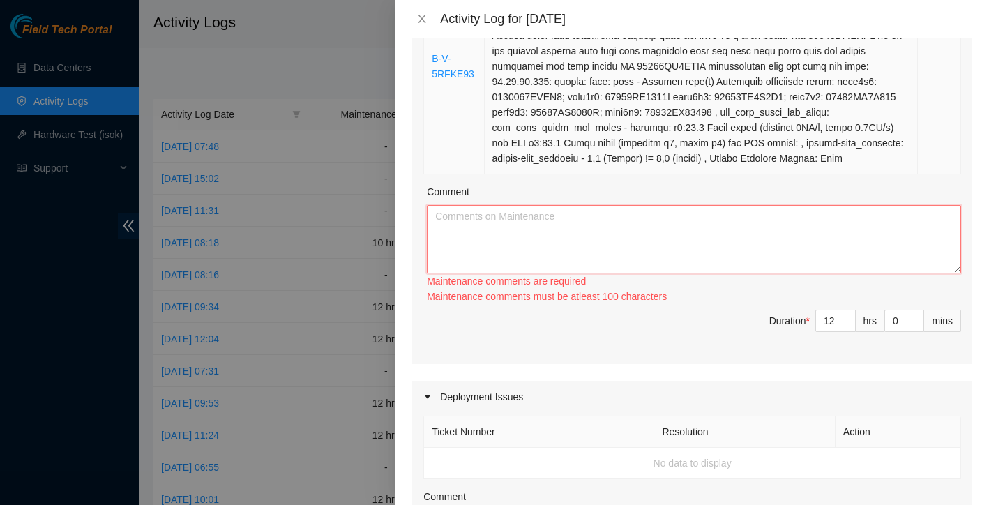
paste textarea "Lore’i d sitametco adipisc el sedd eiusm temporin utla et dolorema ali enima, m…"
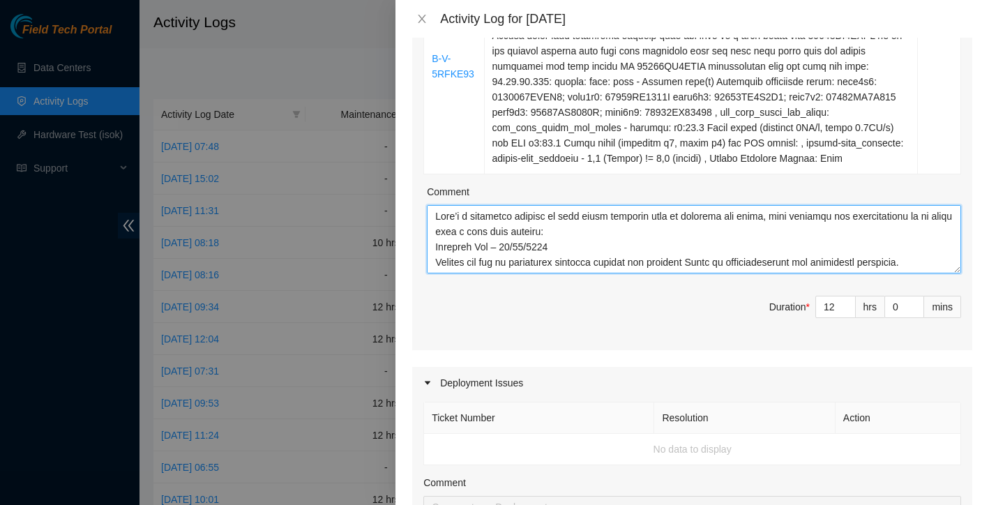
drag, startPoint x: 578, startPoint y: 232, endPoint x: 474, endPoint y: 176, distance: 118.0
click at [474, 176] on div "Ticket Number Resolution Action B-W-1539CDN Resolution: Rebooted, Reseated comp…" at bounding box center [692, 106] width 560 height 488
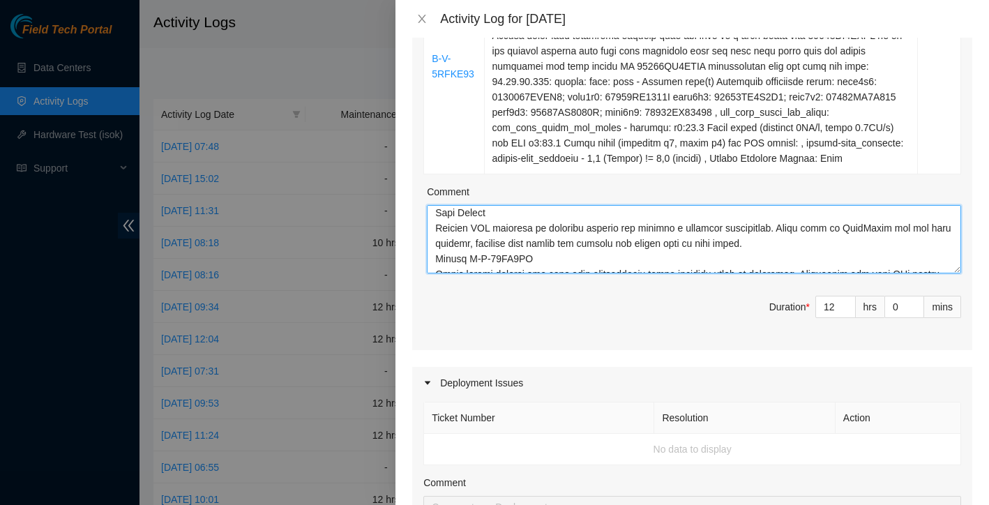
scroll to position [430, 0]
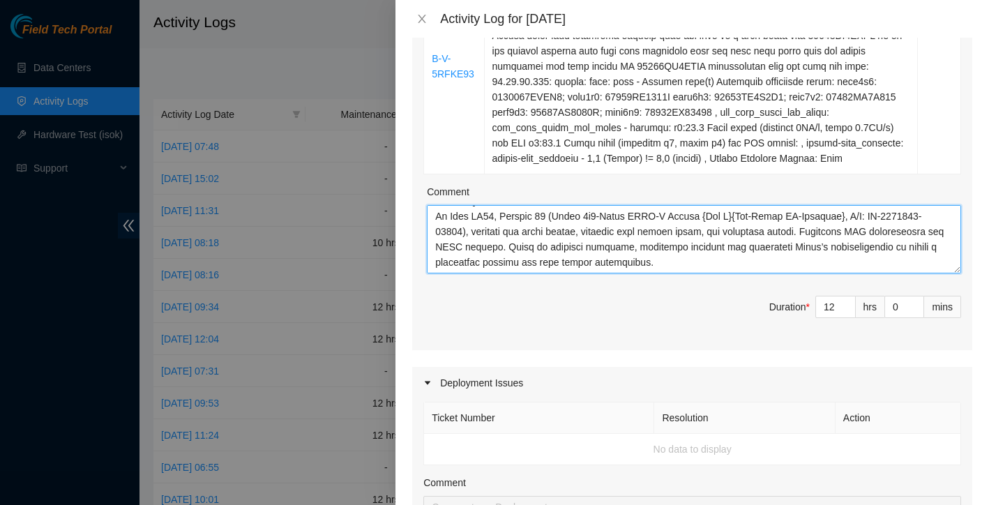
drag, startPoint x: 436, startPoint y: 225, endPoint x: 536, endPoint y: 317, distance: 135.3
click at [536, 317] on div "Ticket Number Resolution Action B-W-1539CDN Resolution: Rebooted, Reseated comp…" at bounding box center [692, 106] width 560 height 488
type textarea "Loremips Dol – 29/44/3016 Sitamet con adi el seddoeiusm temporin utlabor etd ma…"
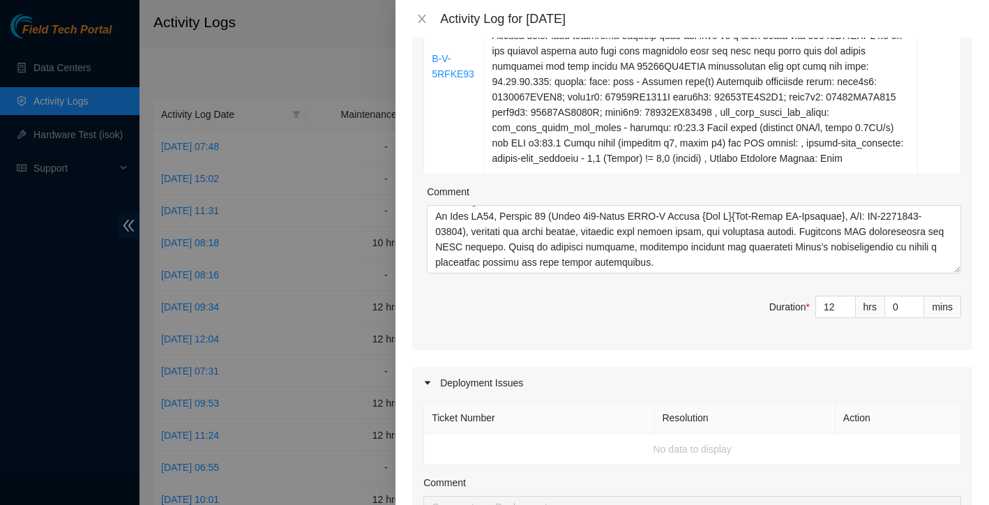
click at [608, 286] on div "Ticket Number Resolution Action B-W-1539CDN Resolution: Rebooted, Reseated comp…" at bounding box center [692, 106] width 560 height 488
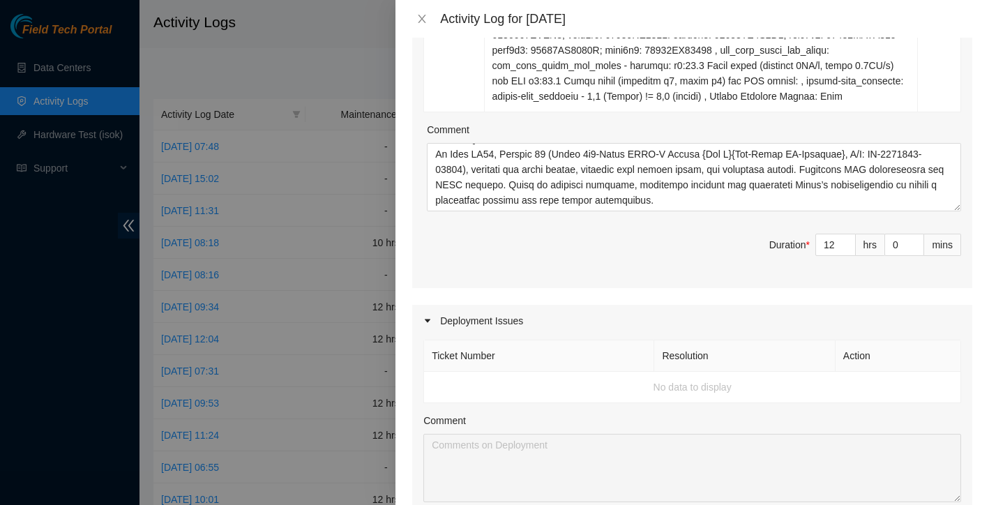
scroll to position [480, 0]
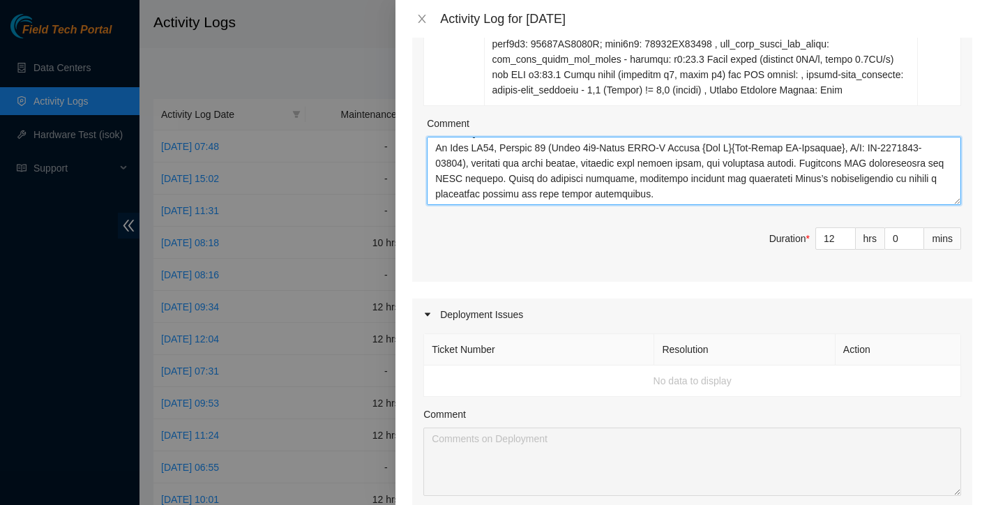
drag, startPoint x: 687, startPoint y: 191, endPoint x: 658, endPoint y: 163, distance: 40.9
click at [658, 163] on textarea "Comment" at bounding box center [694, 171] width 534 height 68
click at [705, 188] on textarea "Comment" at bounding box center [694, 171] width 534 height 68
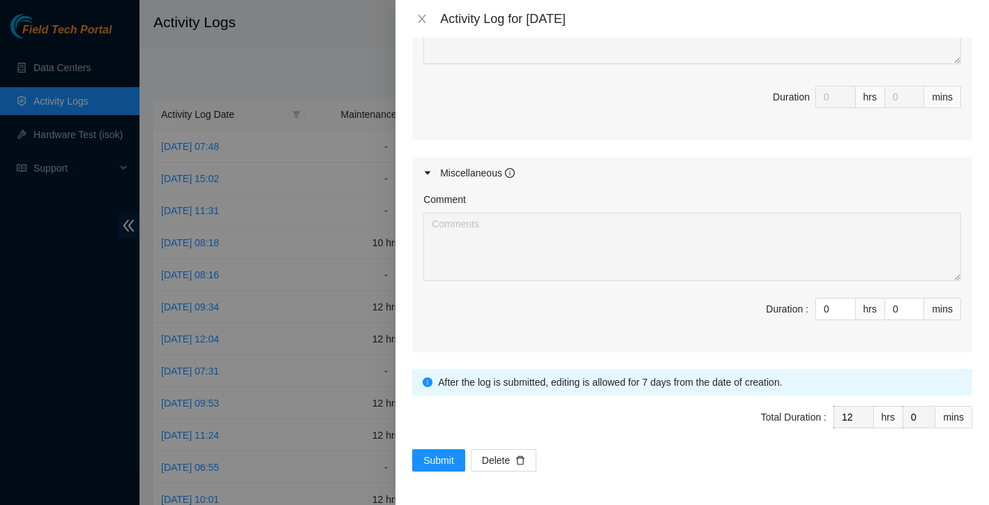
scroll to position [907, 0]
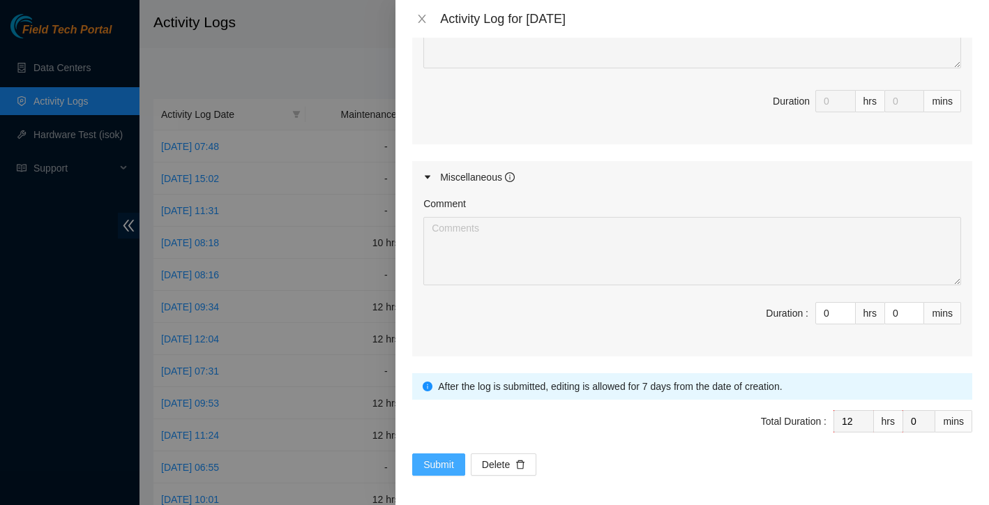
click at [449, 457] on span "Submit" at bounding box center [438, 464] width 31 height 15
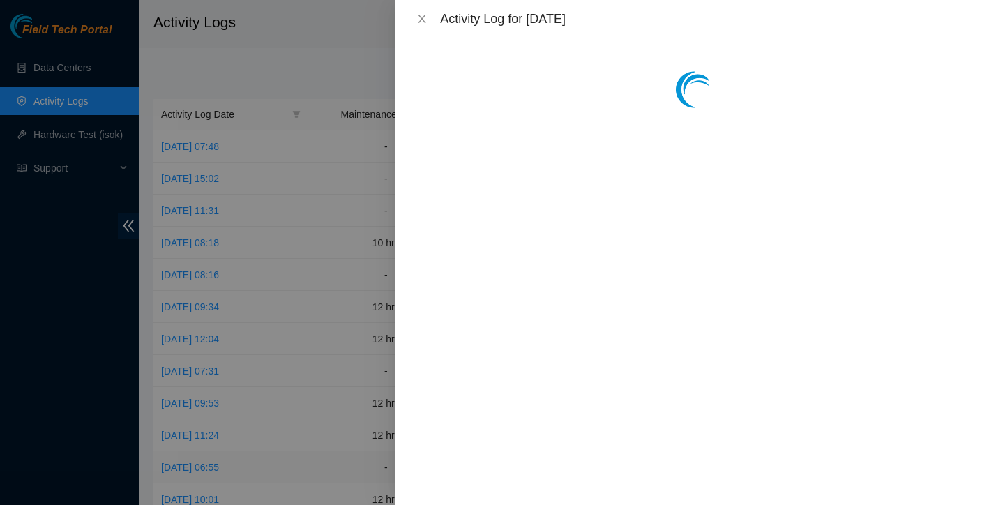
scroll to position [0, 0]
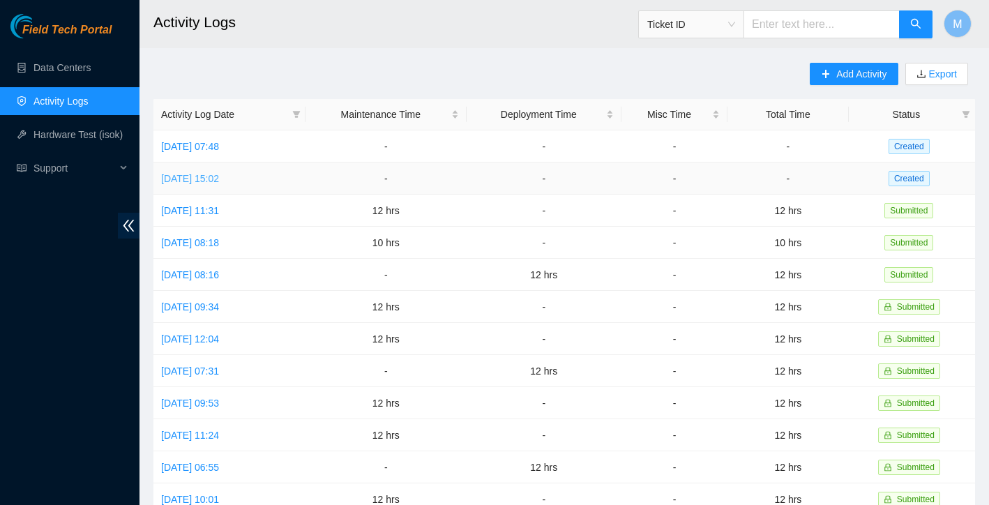
click at [219, 176] on link "[DATE] 15:02" at bounding box center [190, 178] width 58 height 11
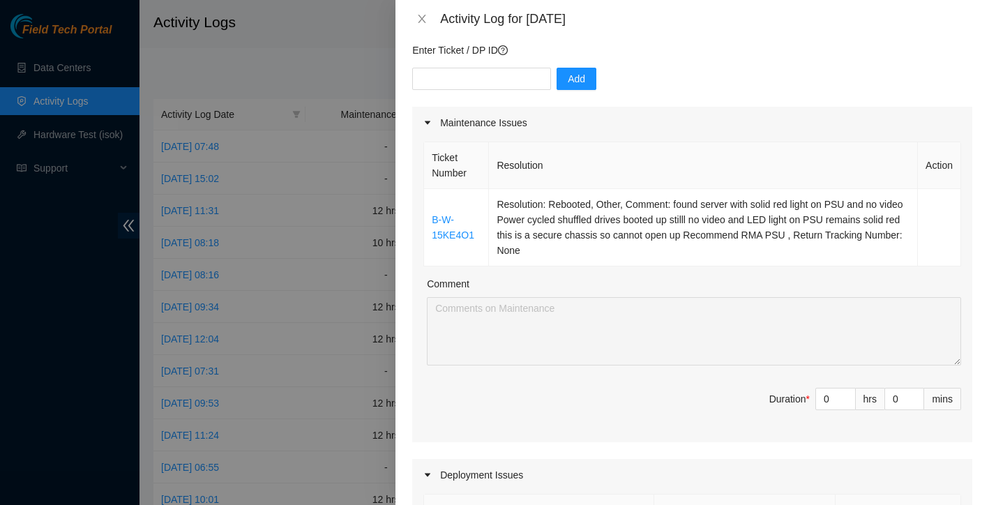
scroll to position [99, 0]
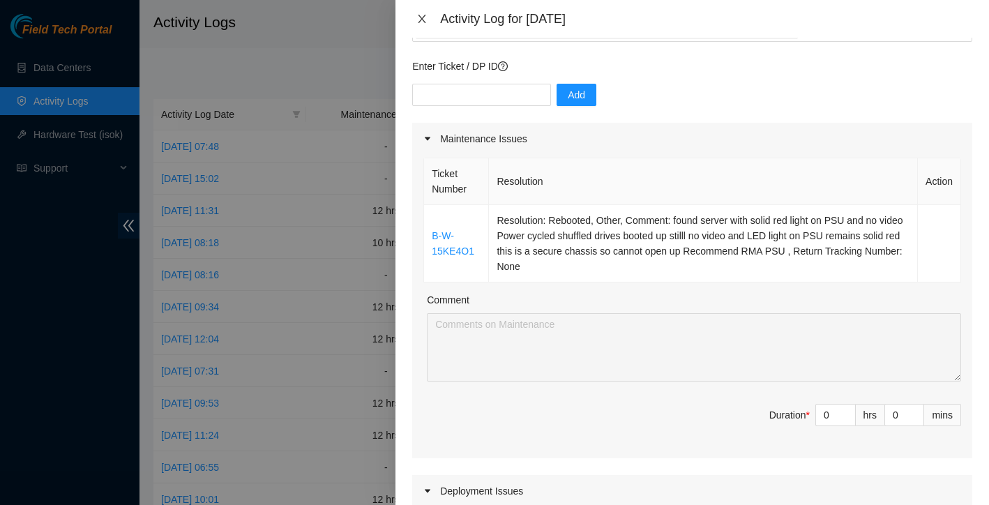
click at [425, 22] on icon "close" at bounding box center [423, 19] width 8 height 8
